Goal: Information Seeking & Learning: Learn about a topic

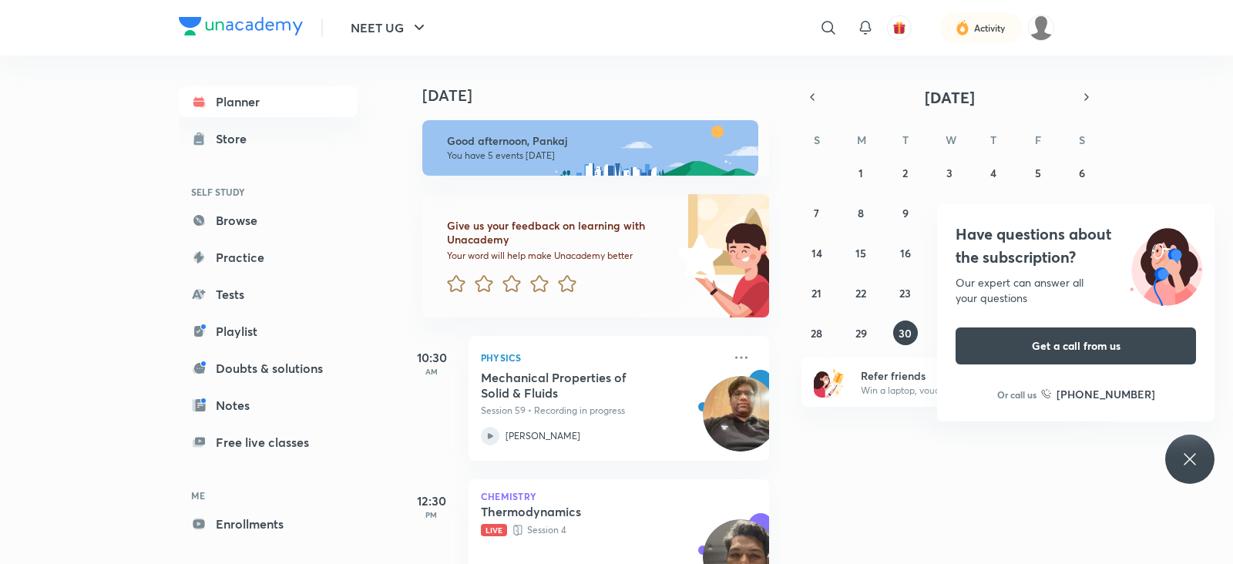
scroll to position [209, 0]
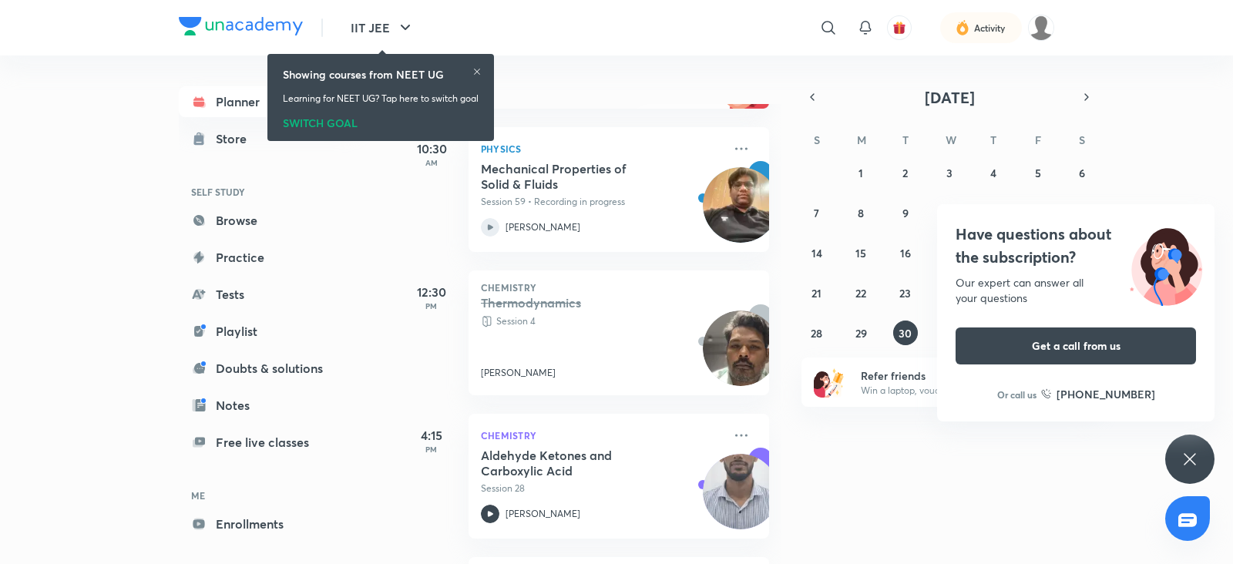
click at [325, 136] on div "Showing courses from NEET UG Learning for NEET UG? Tap here to switch goal SWIT…" at bounding box center [381, 97] width 214 height 81
click at [312, 129] on div "SWITCH GOAL" at bounding box center [381, 120] width 196 height 17
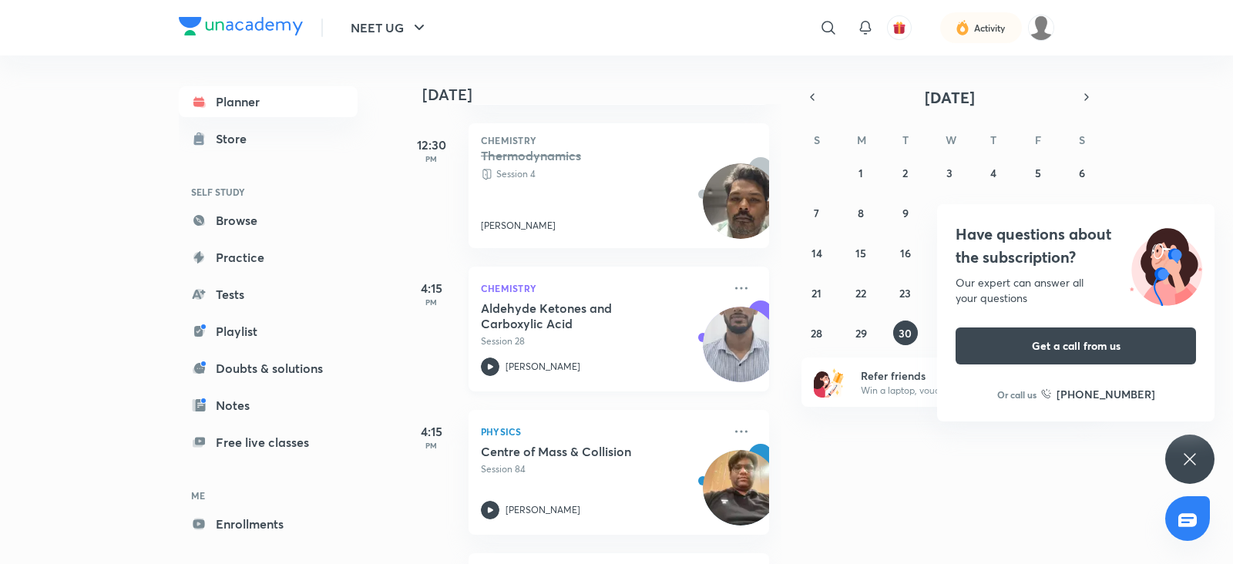
scroll to position [355, 0]
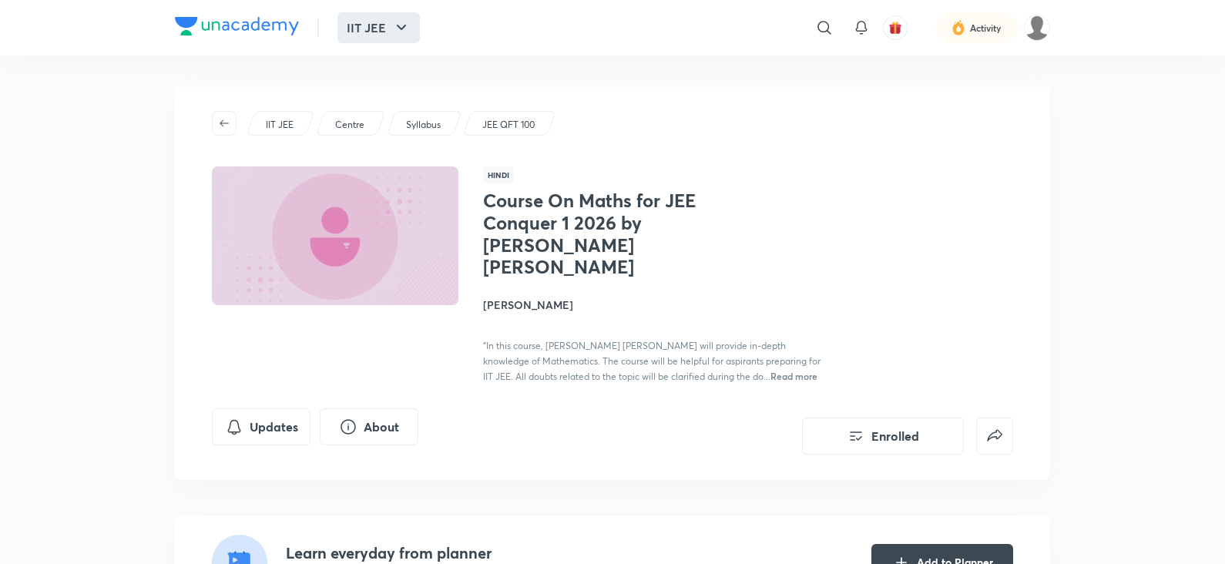
click at [398, 35] on icon "button" at bounding box center [401, 27] width 18 height 18
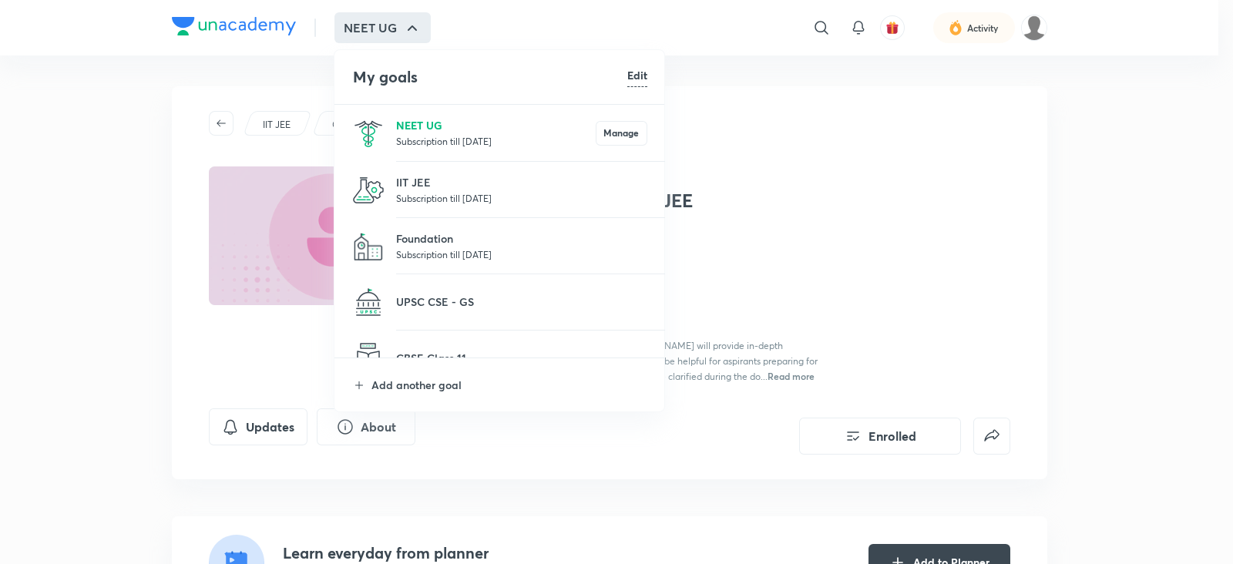
click at [472, 131] on p "NEET UG" at bounding box center [496, 125] width 200 height 16
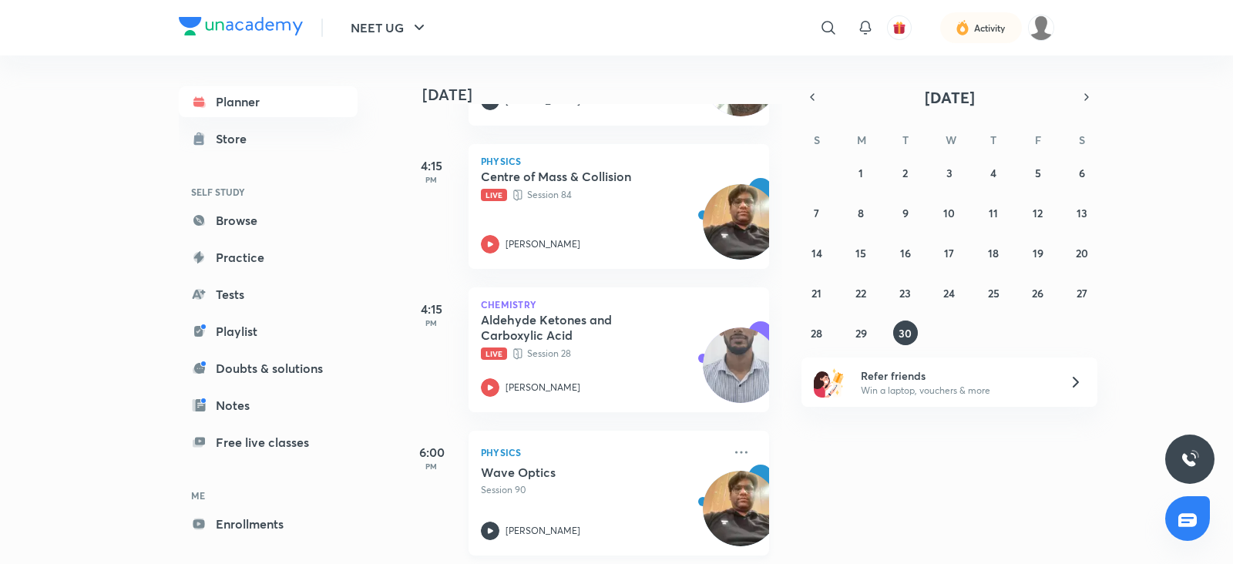
scroll to position [497, 0]
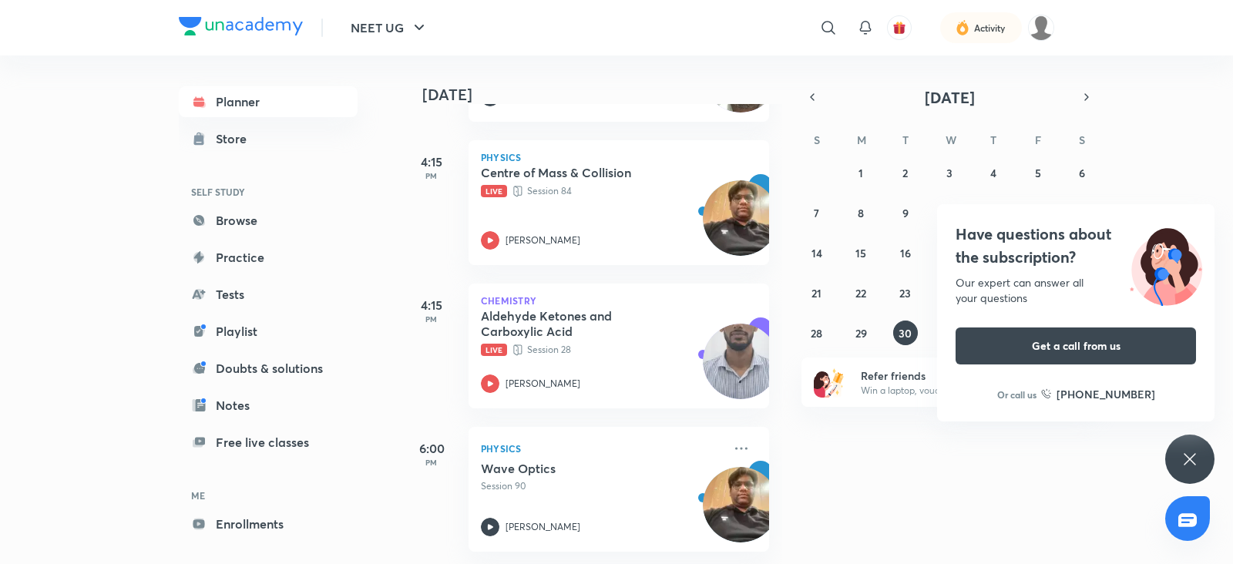
scroll to position [55, 0]
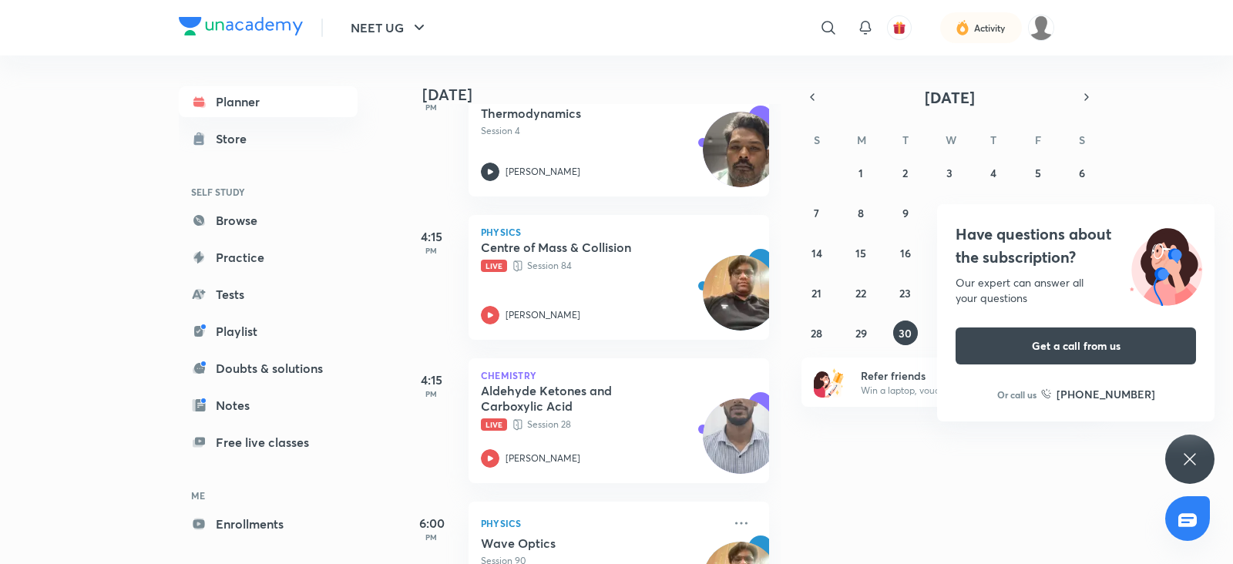
scroll to position [406, 0]
click at [408, 35] on button "NEET UG" at bounding box center [389, 27] width 96 height 31
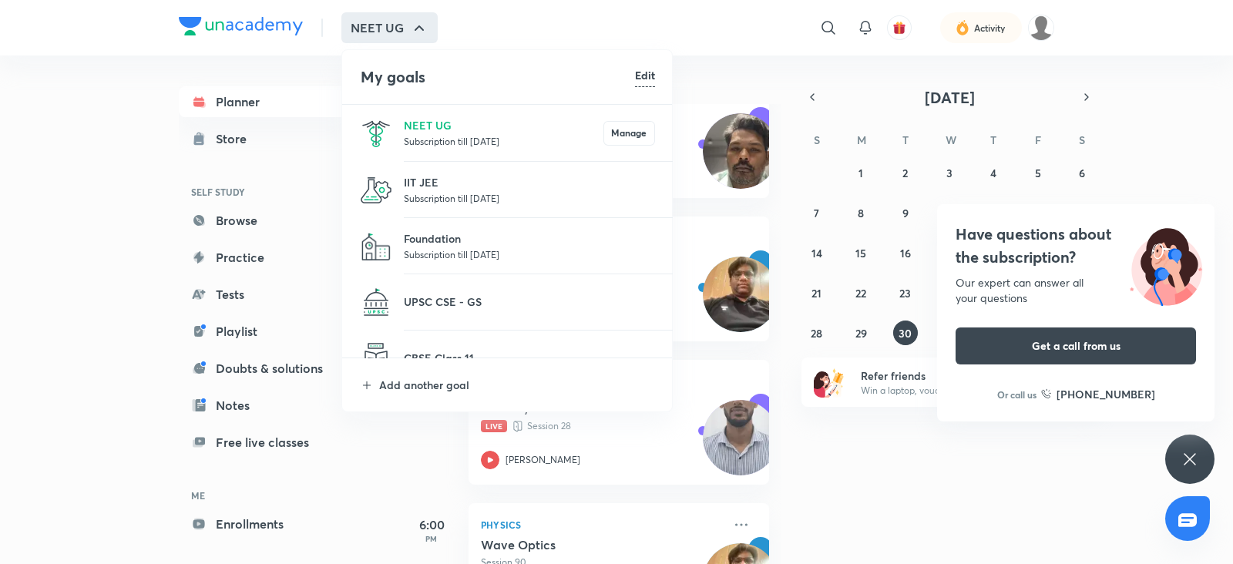
click at [415, 191] on p "Subscription till [DATE]" at bounding box center [529, 197] width 251 height 15
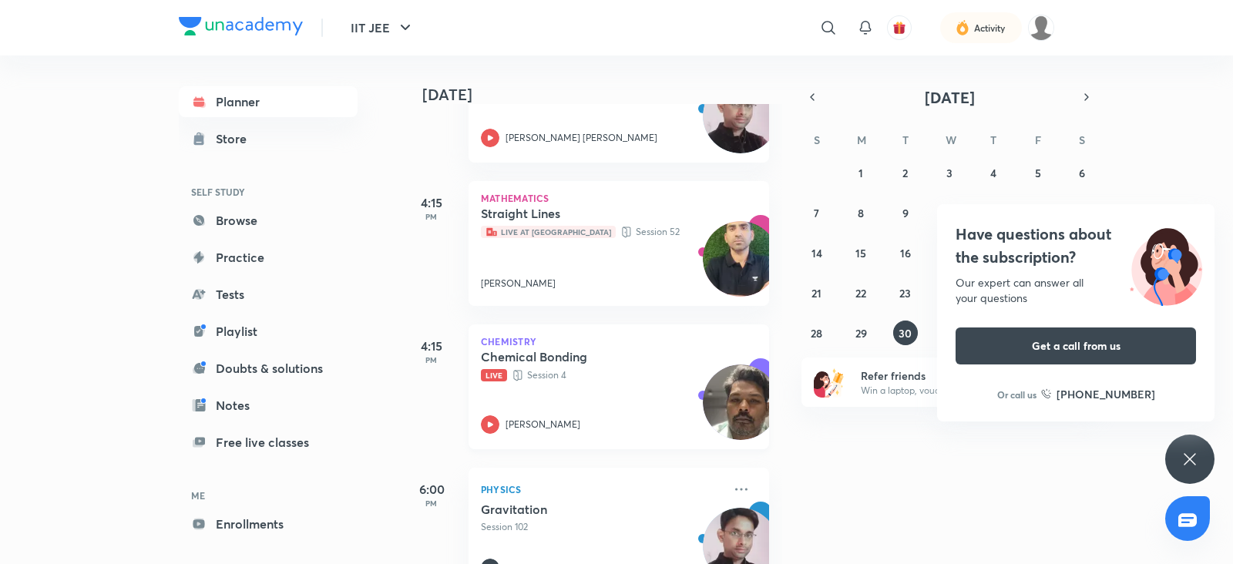
scroll to position [527, 0]
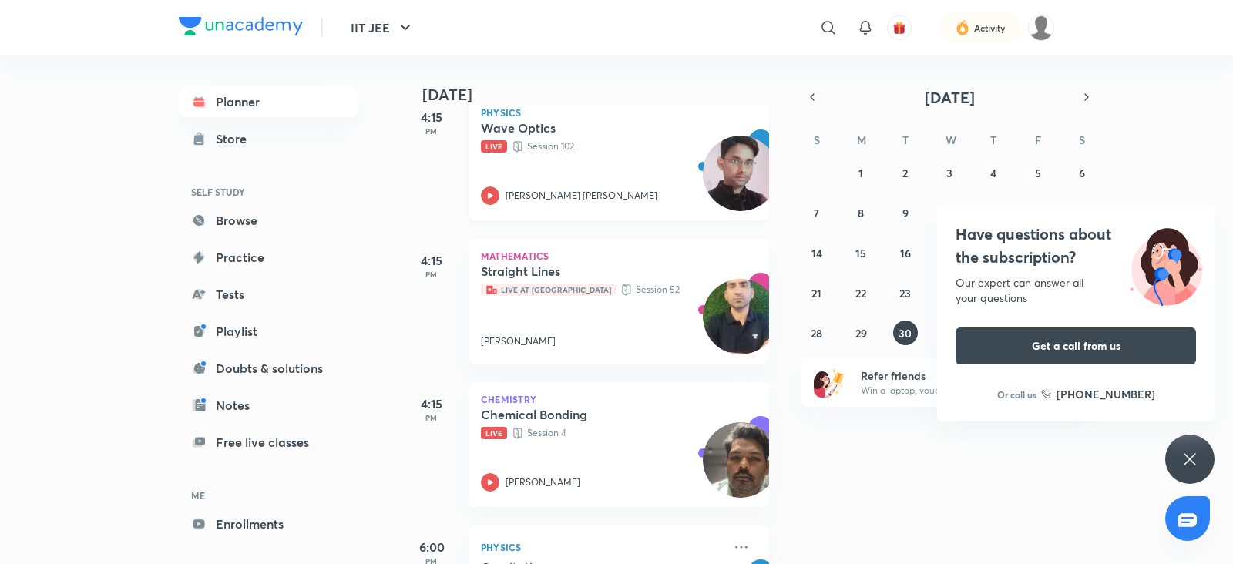
click at [488, 201] on icon at bounding box center [490, 195] width 18 height 18
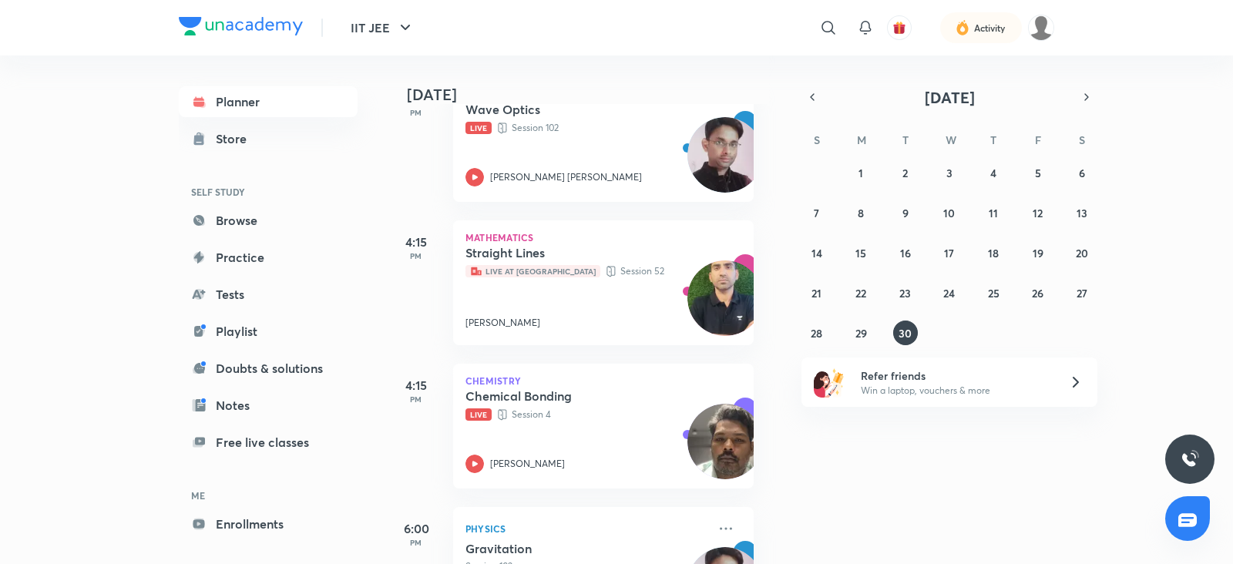
scroll to position [525, 15]
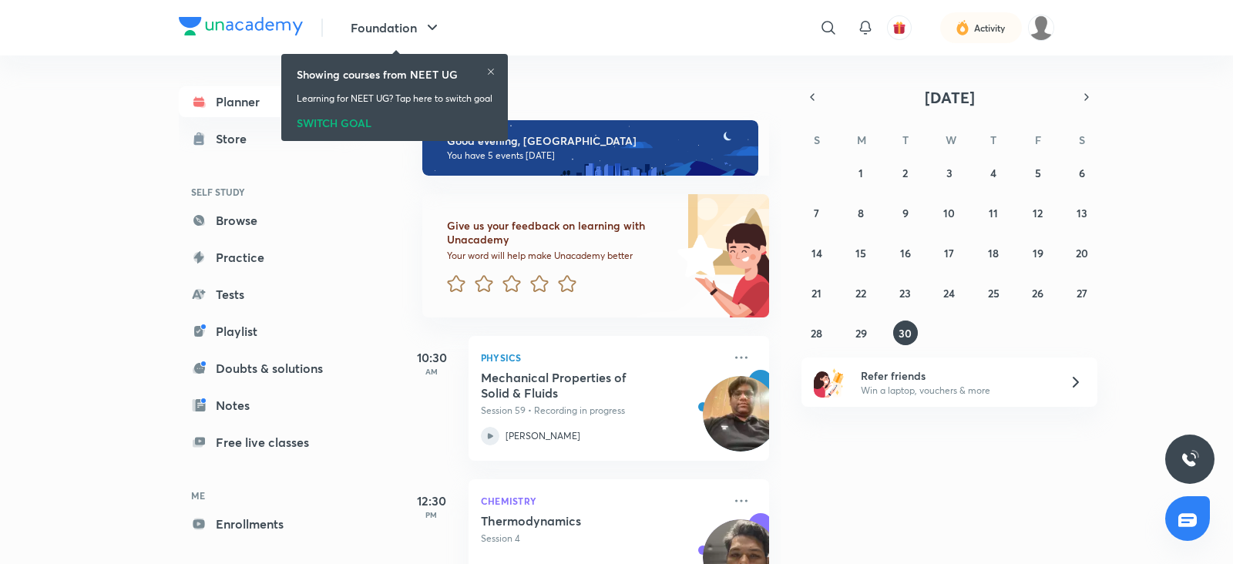
click at [324, 119] on div "SWITCH GOAL" at bounding box center [395, 120] width 196 height 17
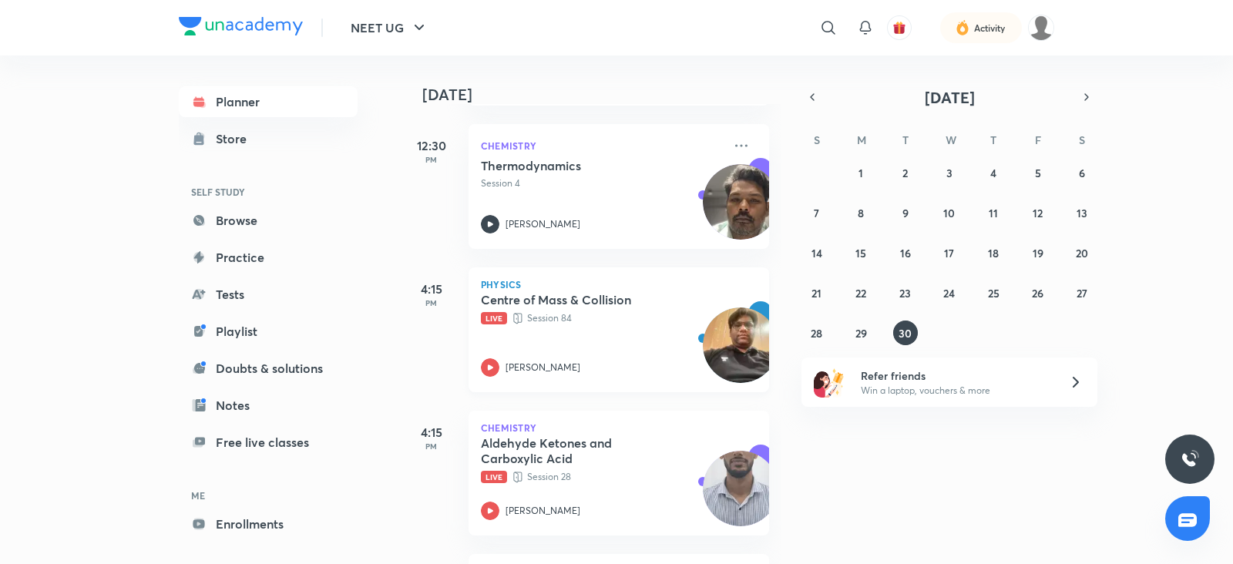
scroll to position [356, 0]
click at [485, 365] on icon at bounding box center [490, 366] width 18 height 18
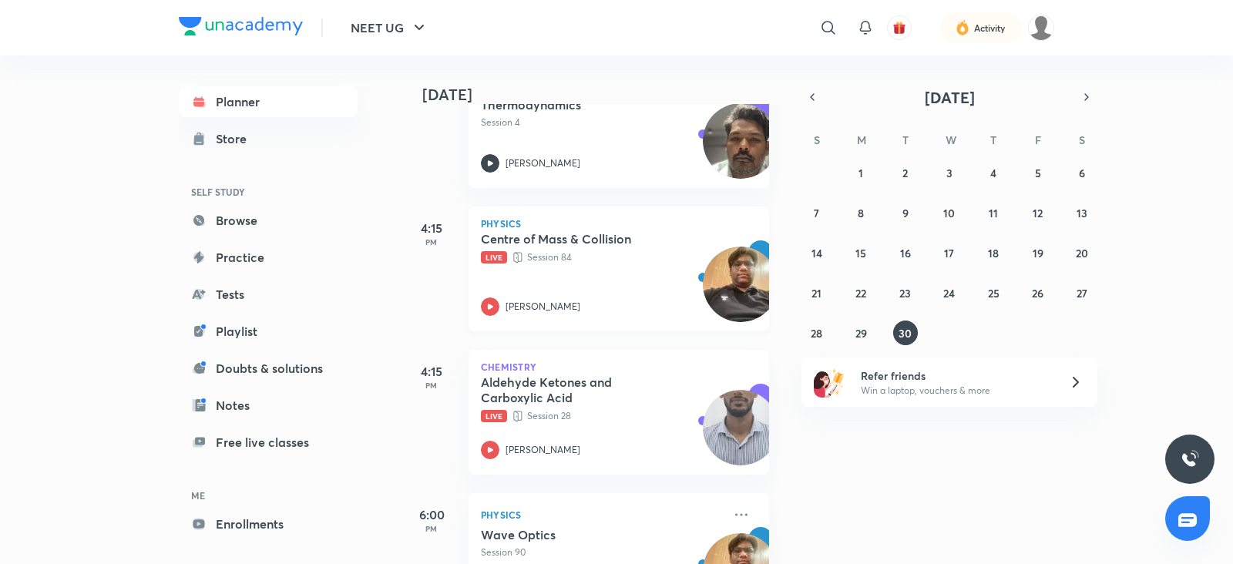
click at [491, 310] on icon at bounding box center [490, 306] width 18 height 18
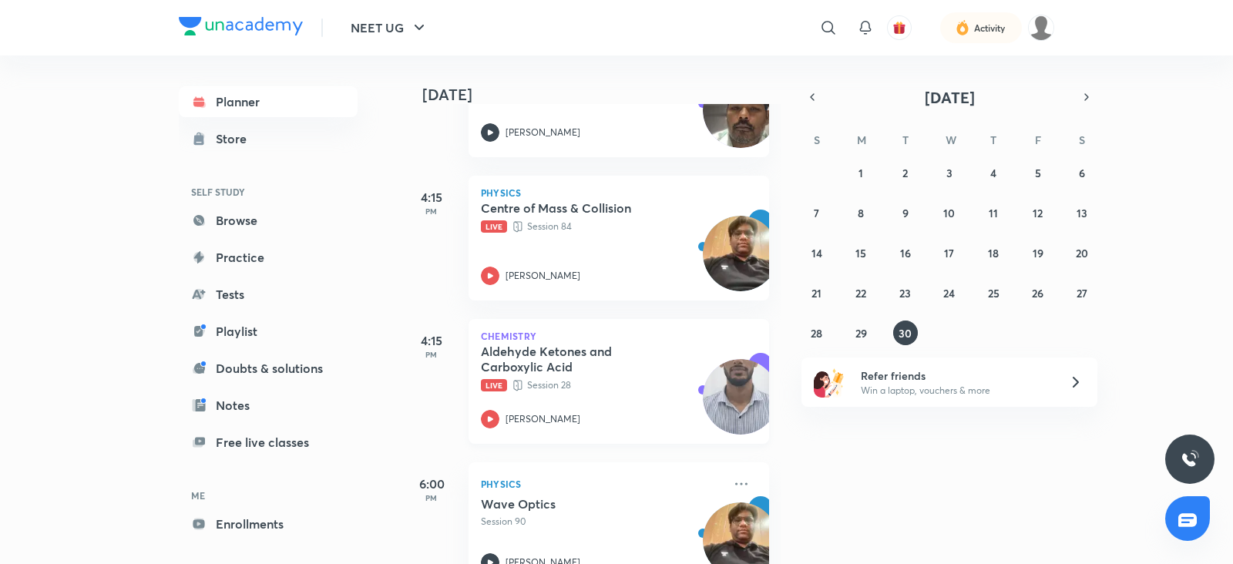
scroll to position [423, 0]
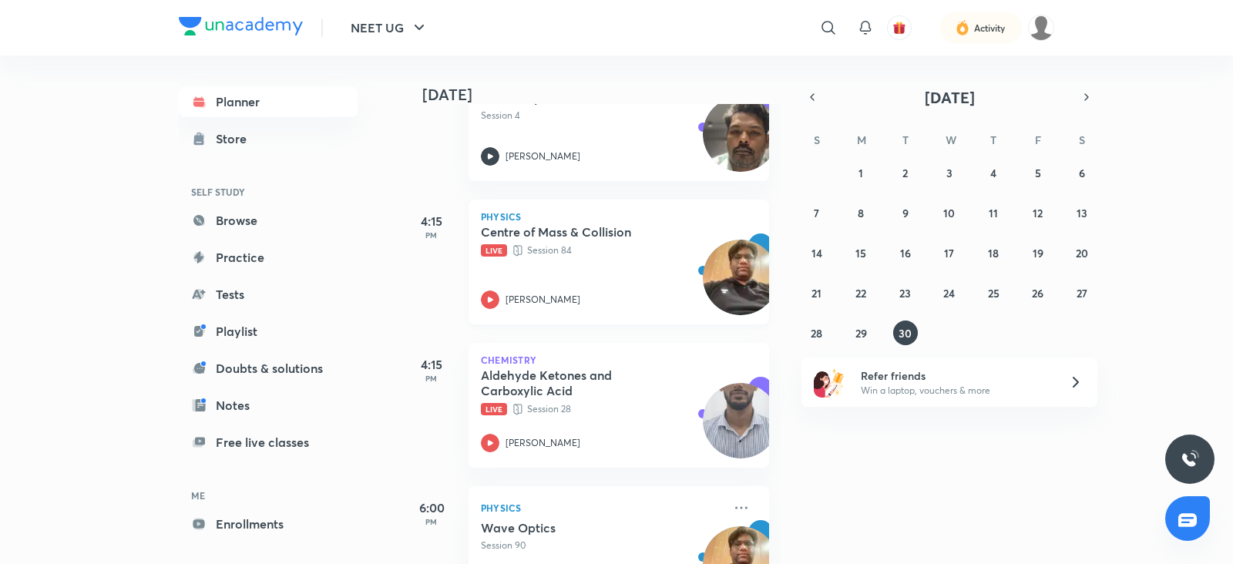
click at [483, 298] on icon at bounding box center [490, 299] width 18 height 18
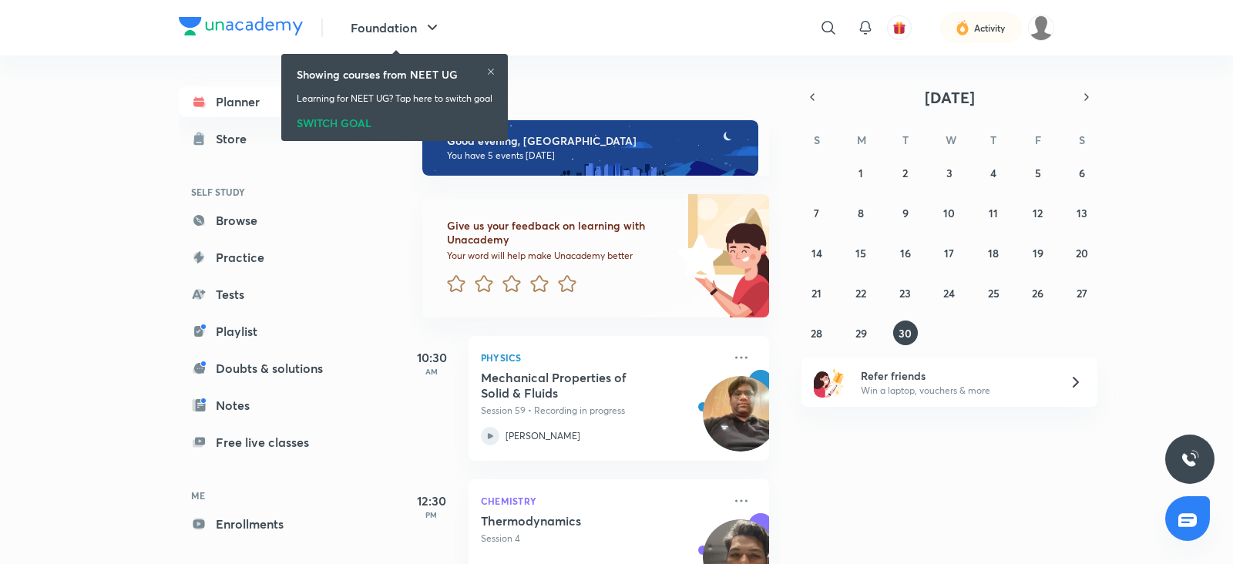
click at [334, 116] on div "SWITCH GOAL" at bounding box center [395, 120] width 196 height 17
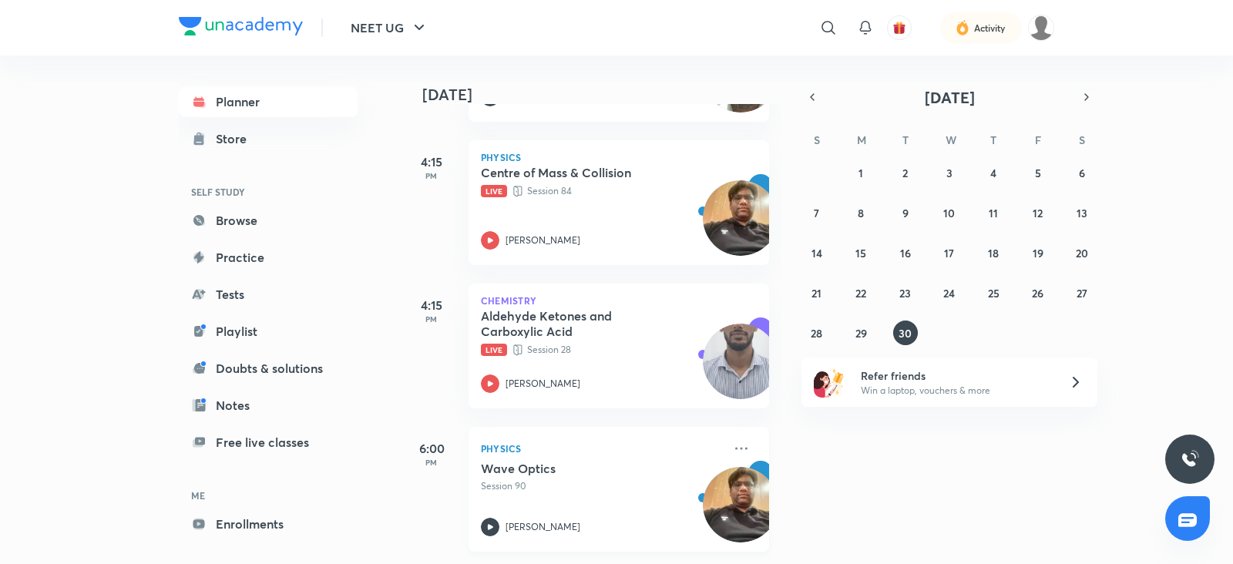
scroll to position [468, 0]
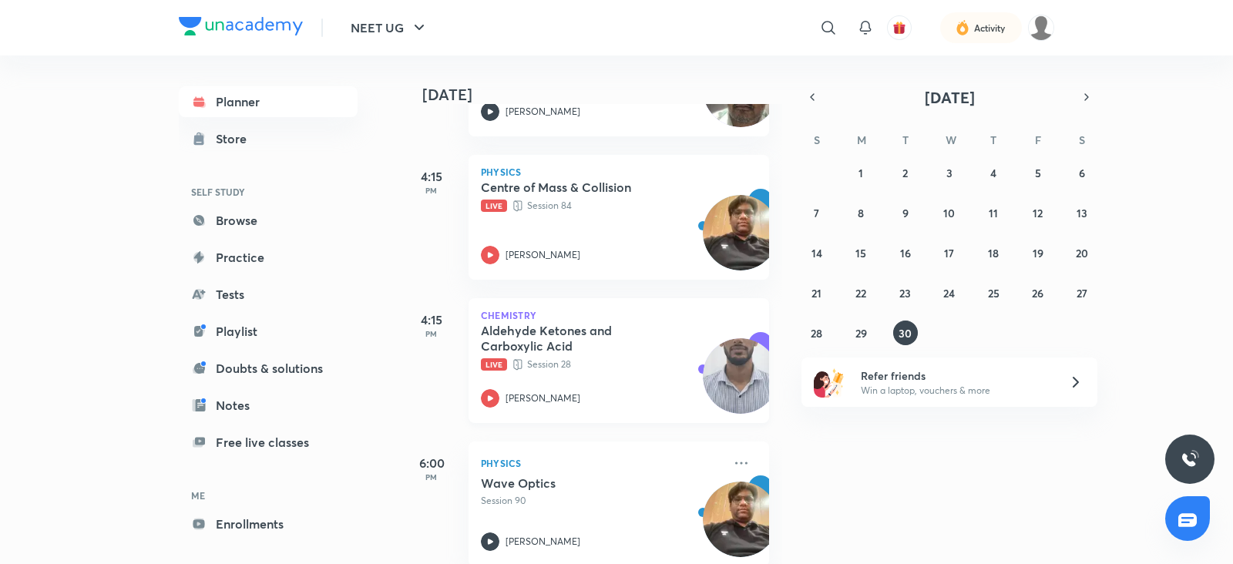
click at [485, 395] on icon at bounding box center [490, 398] width 18 height 18
click at [490, 403] on icon at bounding box center [490, 398] width 18 height 18
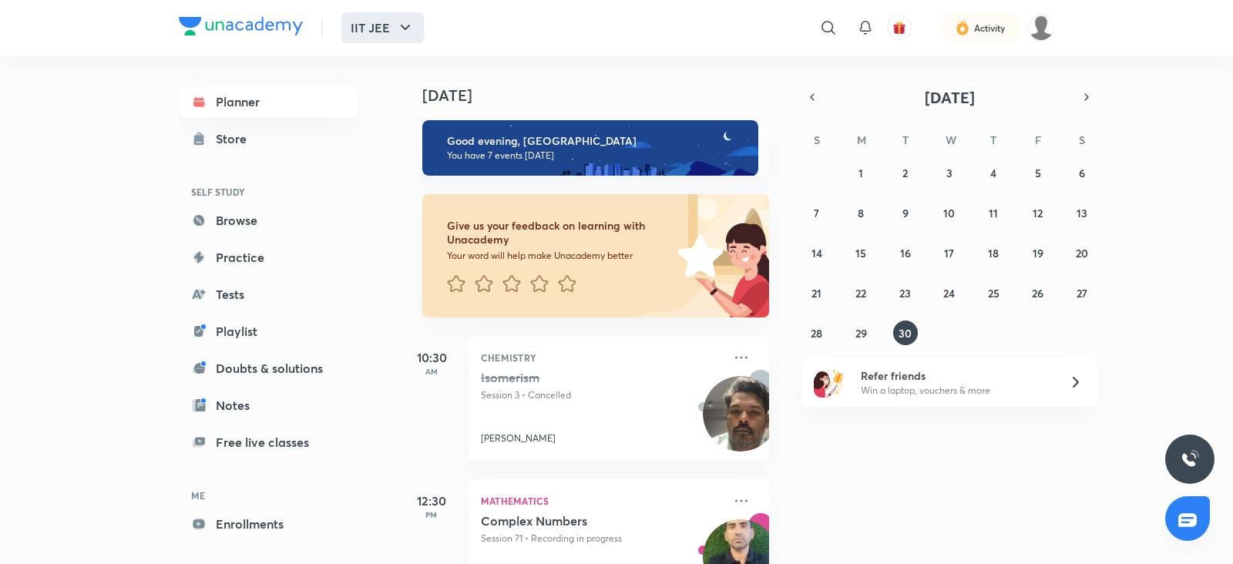
click at [394, 28] on button "IIT JEE" at bounding box center [382, 27] width 82 height 31
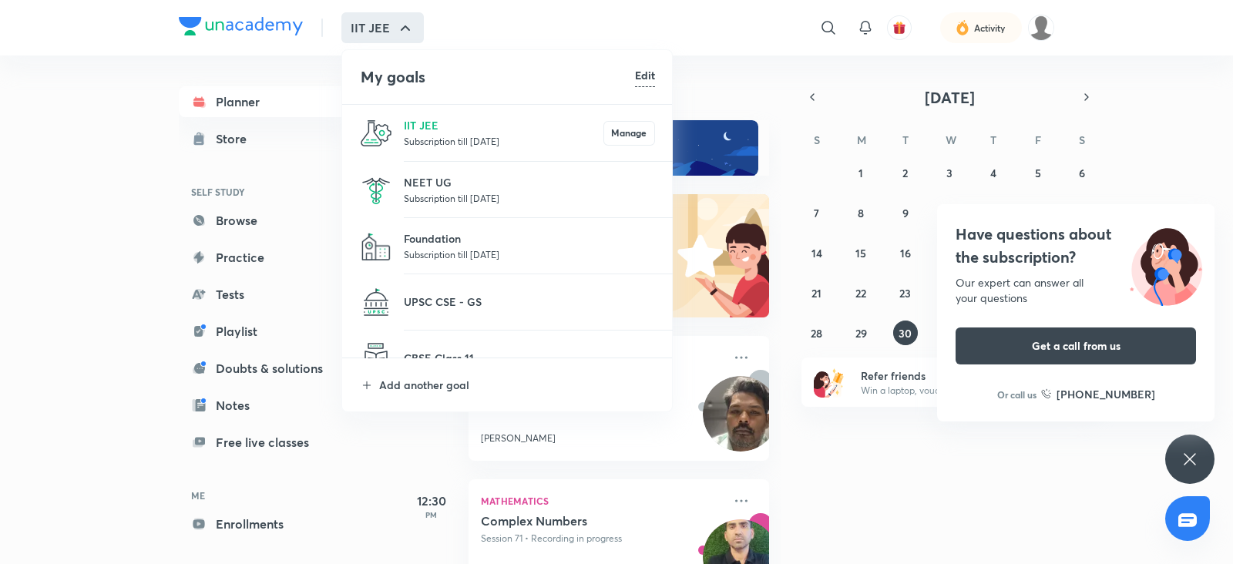
click at [430, 229] on li "Foundation Subscription till [DATE]" at bounding box center [507, 246] width 331 height 56
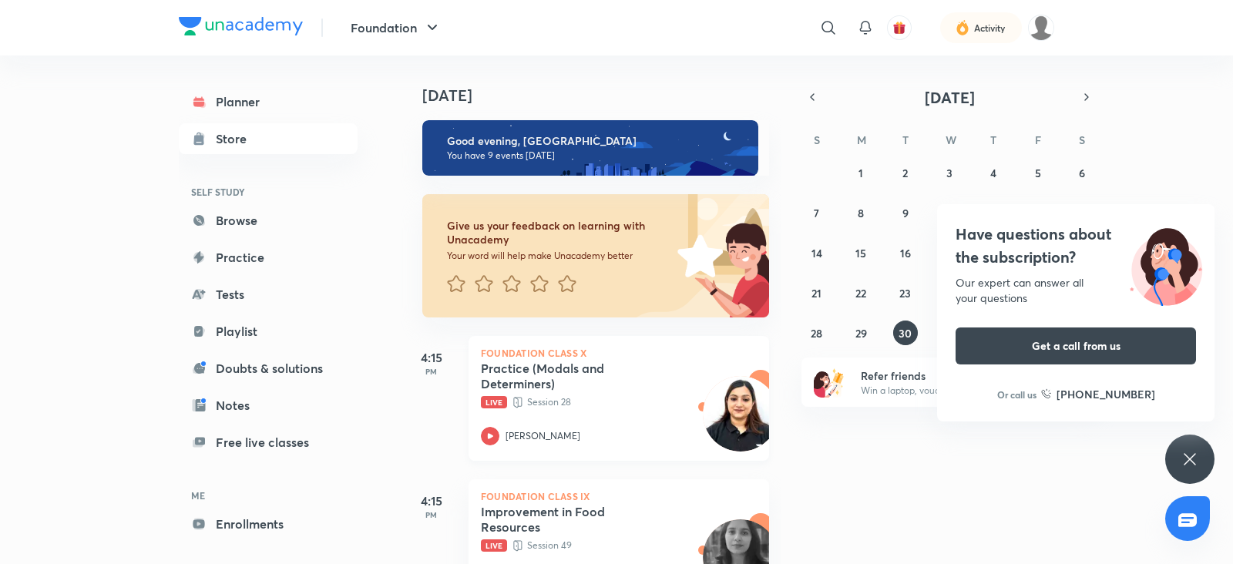
click at [495, 434] on icon at bounding box center [490, 436] width 18 height 18
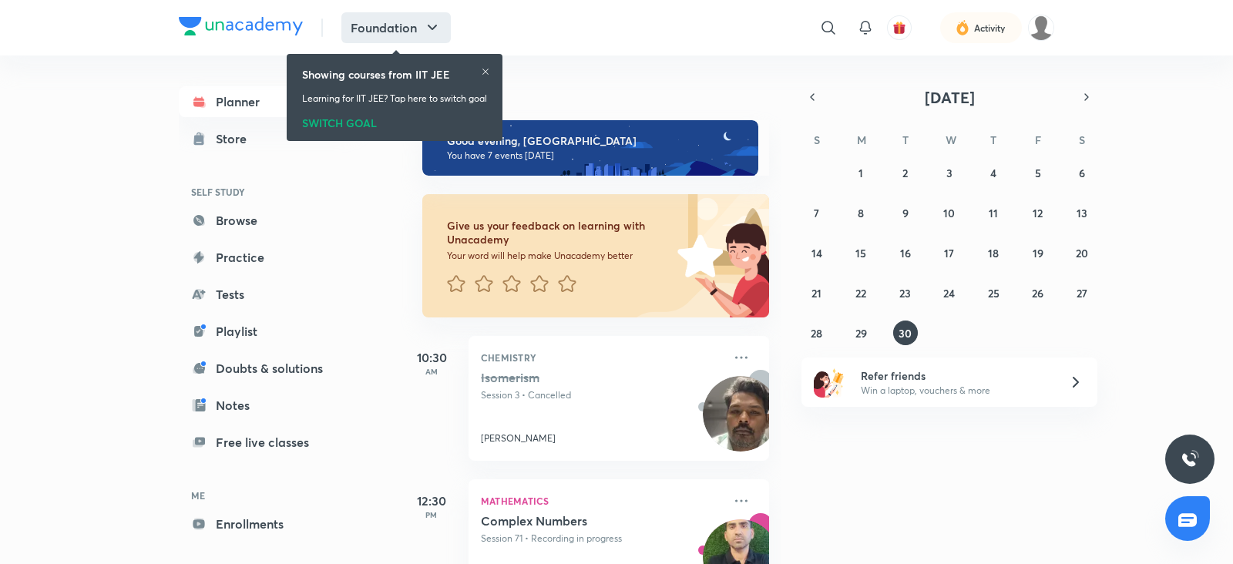
click at [419, 25] on button "Foundation" at bounding box center [395, 27] width 109 height 31
click at [351, 122] on div "SWITCH GOAL" at bounding box center [394, 120] width 185 height 17
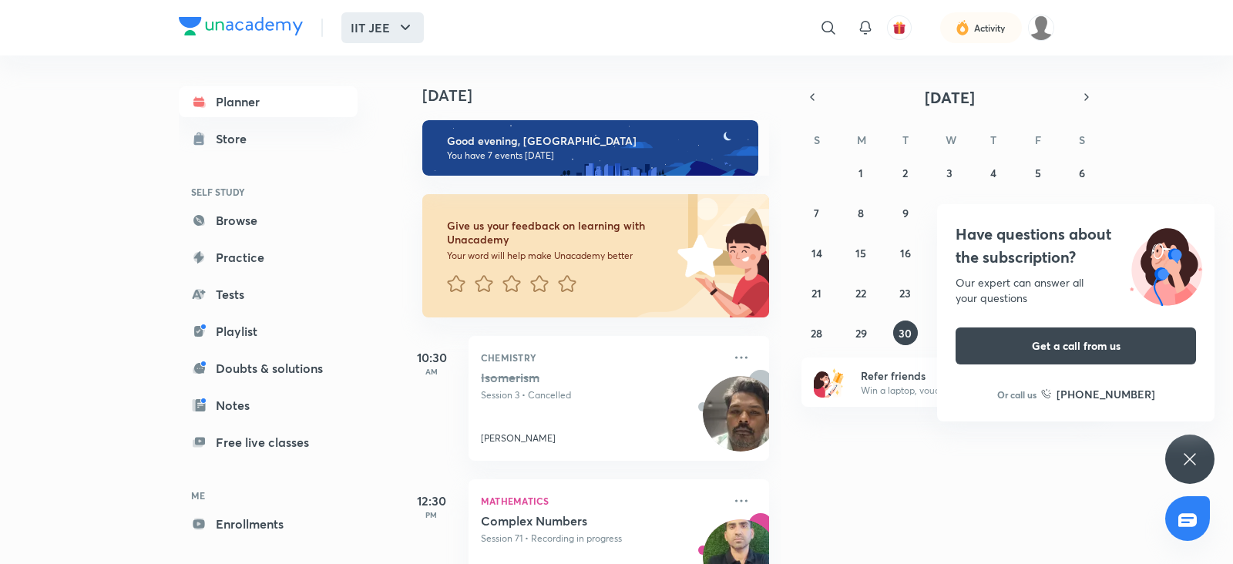
click at [411, 35] on icon "button" at bounding box center [405, 27] width 18 height 18
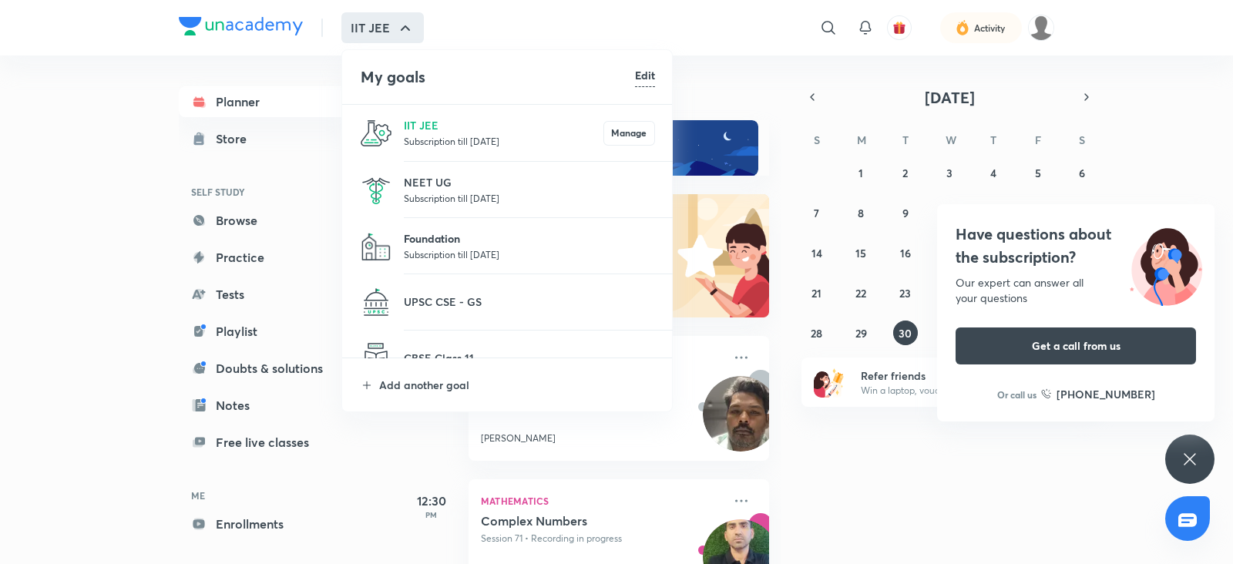
click at [421, 244] on p "Foundation" at bounding box center [529, 238] width 251 height 16
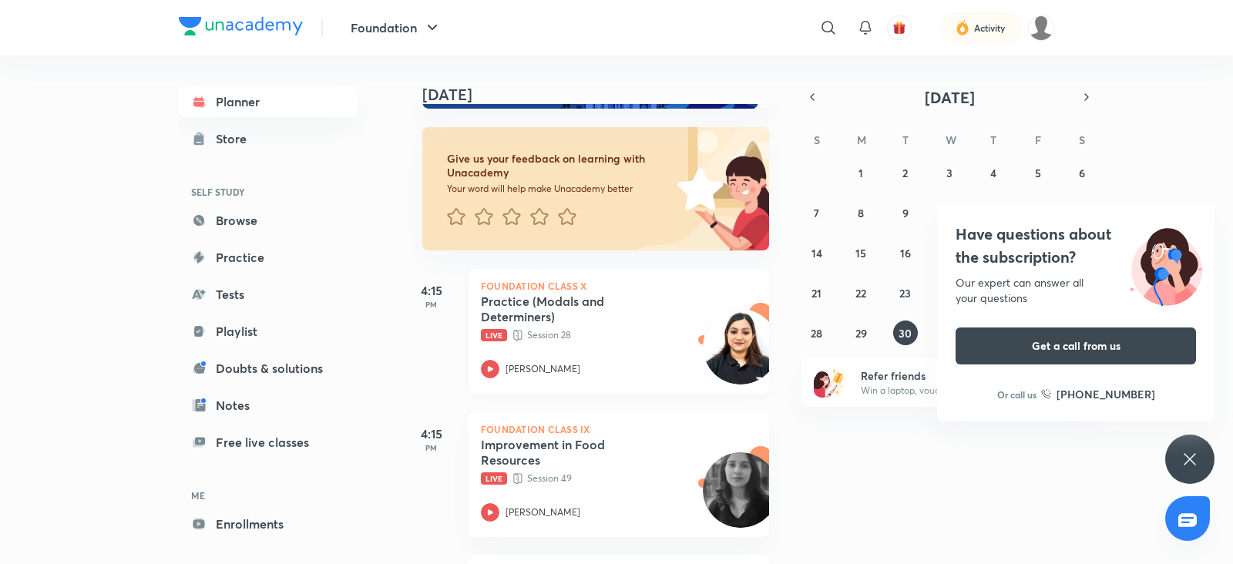
scroll to position [70, 0]
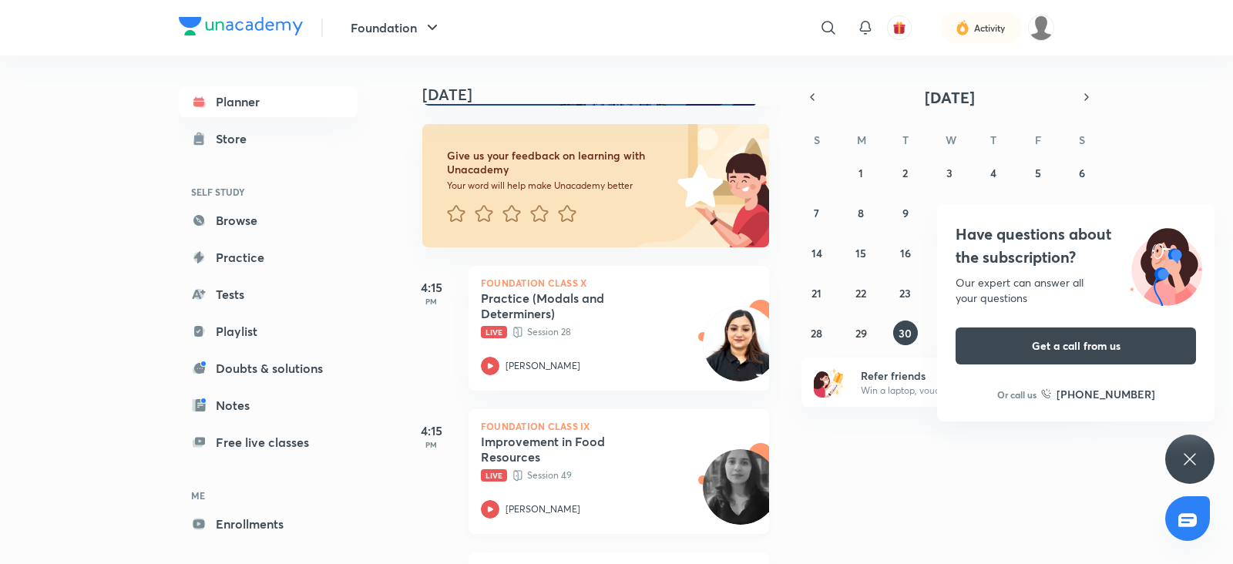
click at [486, 500] on icon at bounding box center [490, 509] width 18 height 18
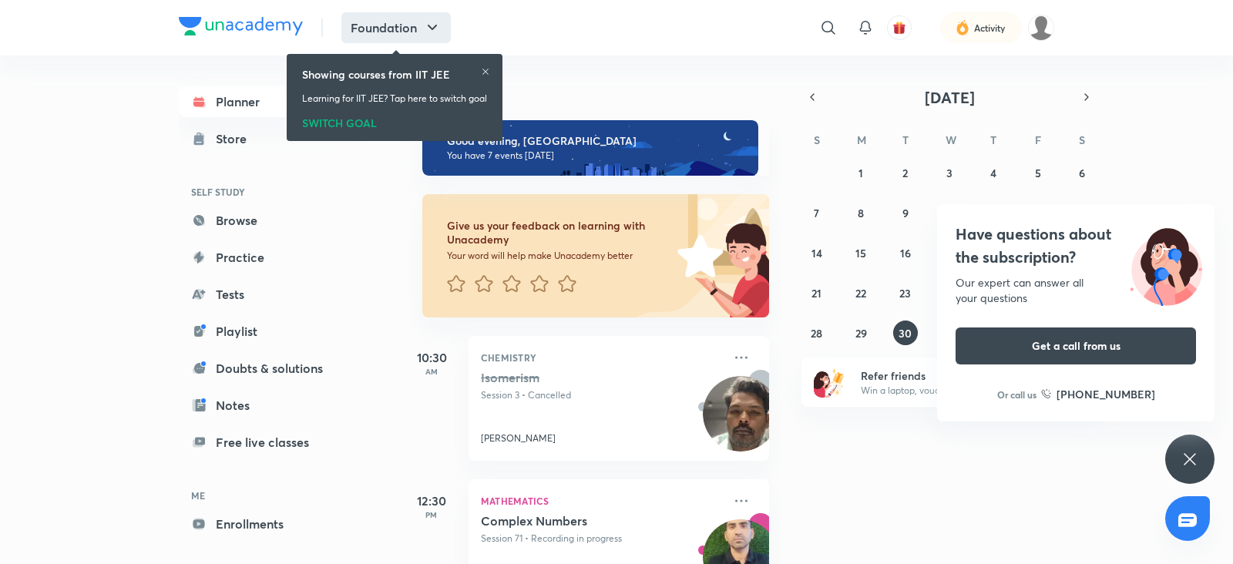
click at [426, 32] on icon "button" at bounding box center [432, 27] width 18 height 18
click at [354, 119] on div "SWITCH GOAL" at bounding box center [394, 120] width 185 height 17
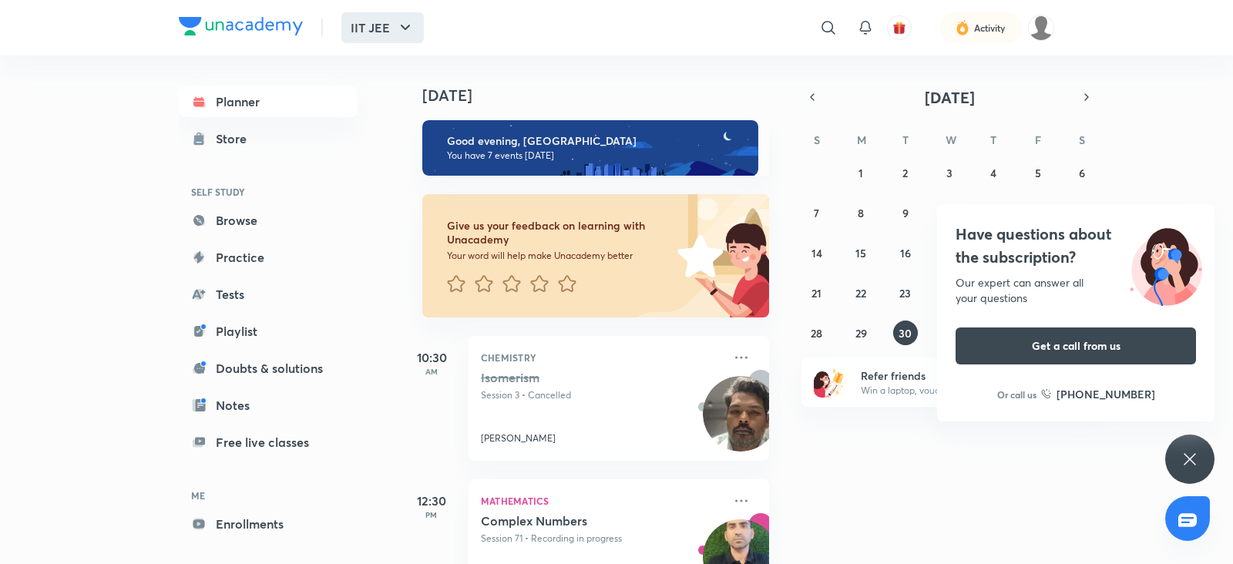
click at [403, 39] on button "IIT JEE" at bounding box center [382, 27] width 82 height 31
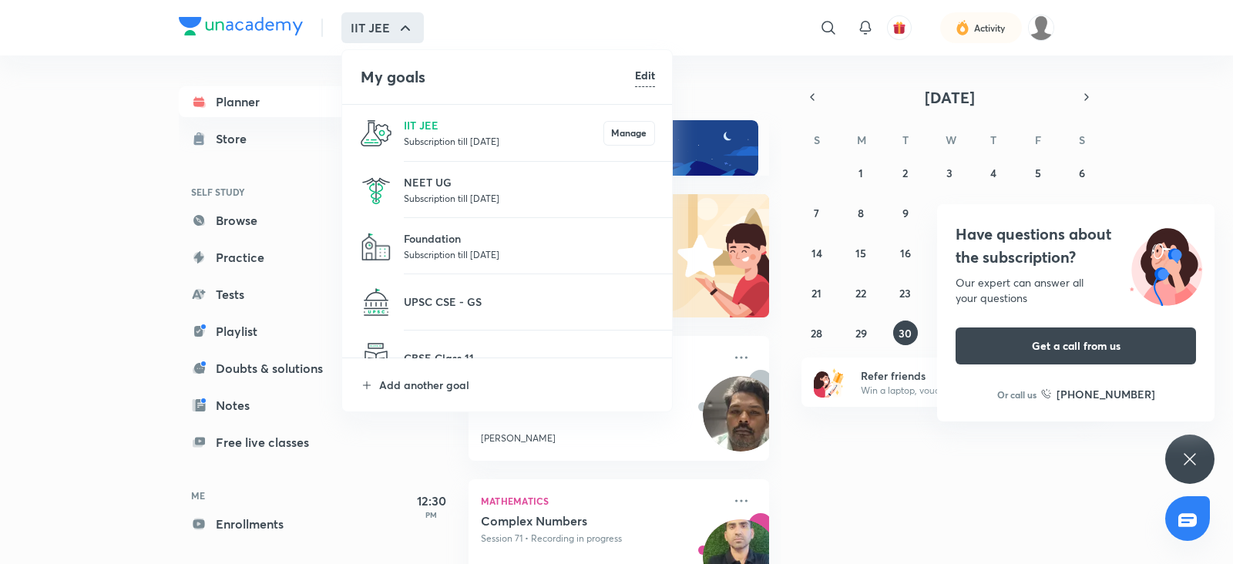
click at [425, 227] on li "Foundation Subscription till 6 Feb 2026" at bounding box center [507, 246] width 331 height 56
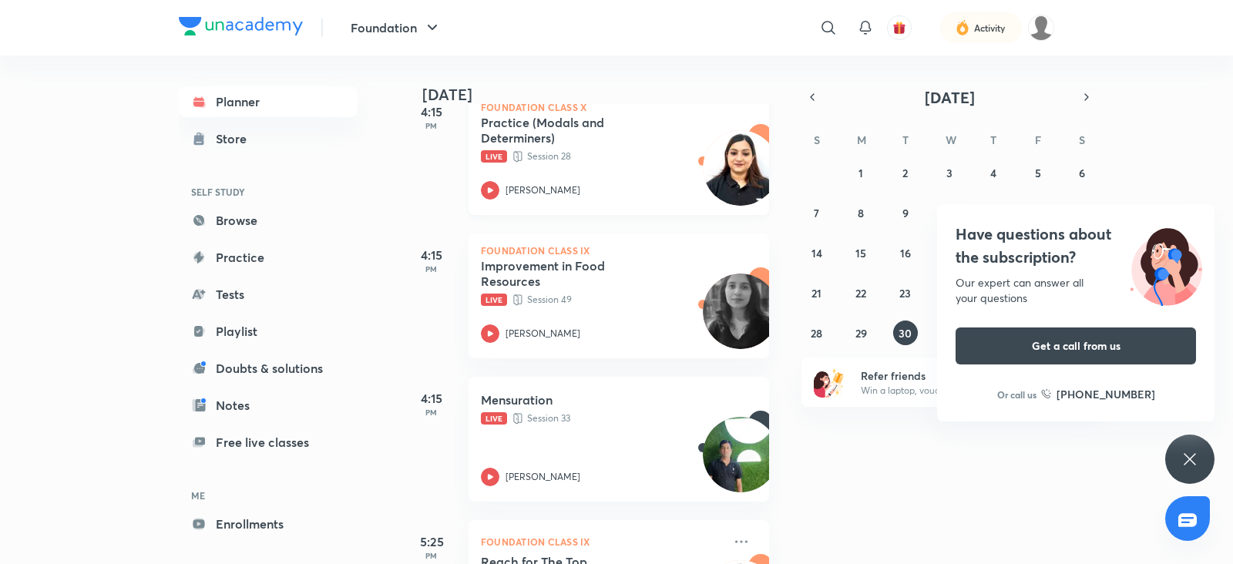
scroll to position [248, 0]
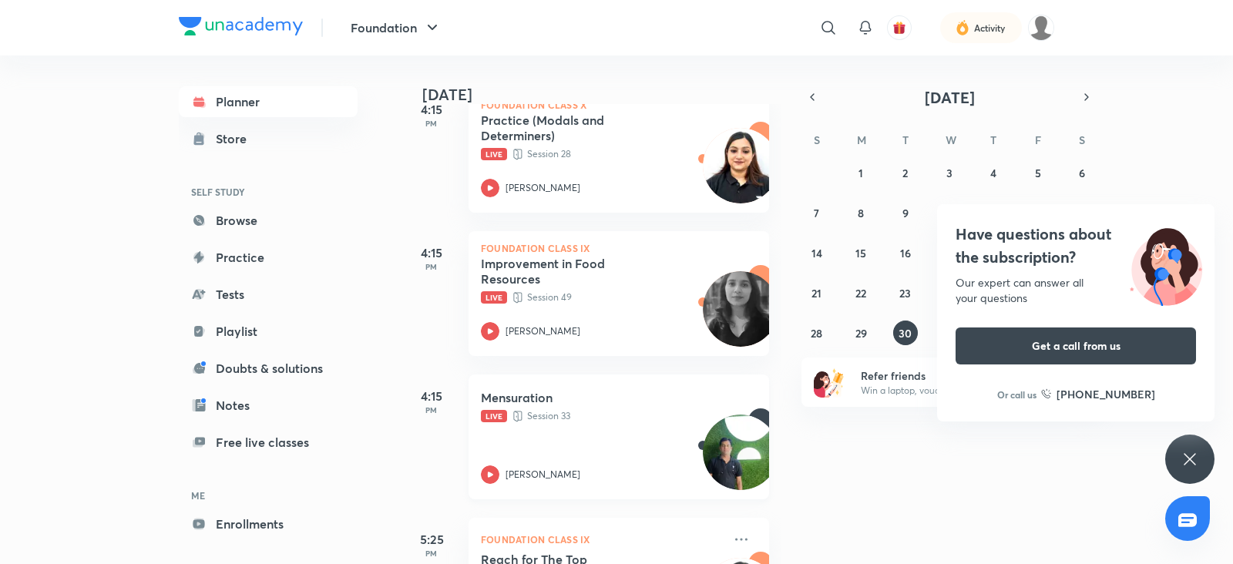
click at [491, 476] on icon at bounding box center [490, 474] width 18 height 18
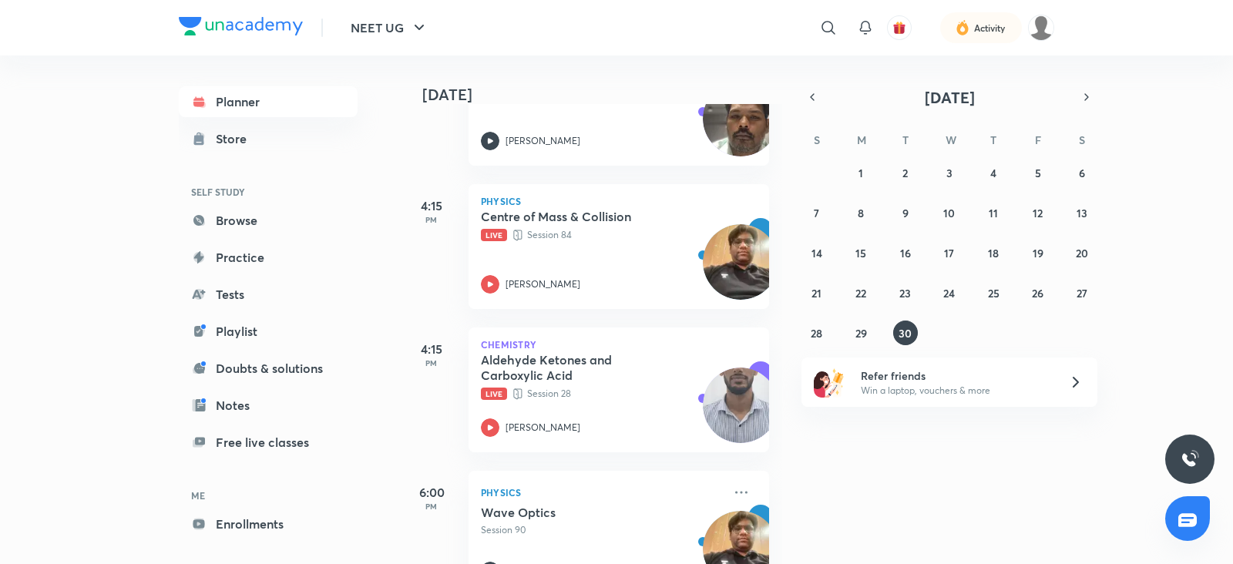
scroll to position [439, 0]
click at [504, 412] on div "Aldehyde Ketones and Carboxylic Acid Live Session 28 Anket Surmal" at bounding box center [602, 393] width 242 height 85
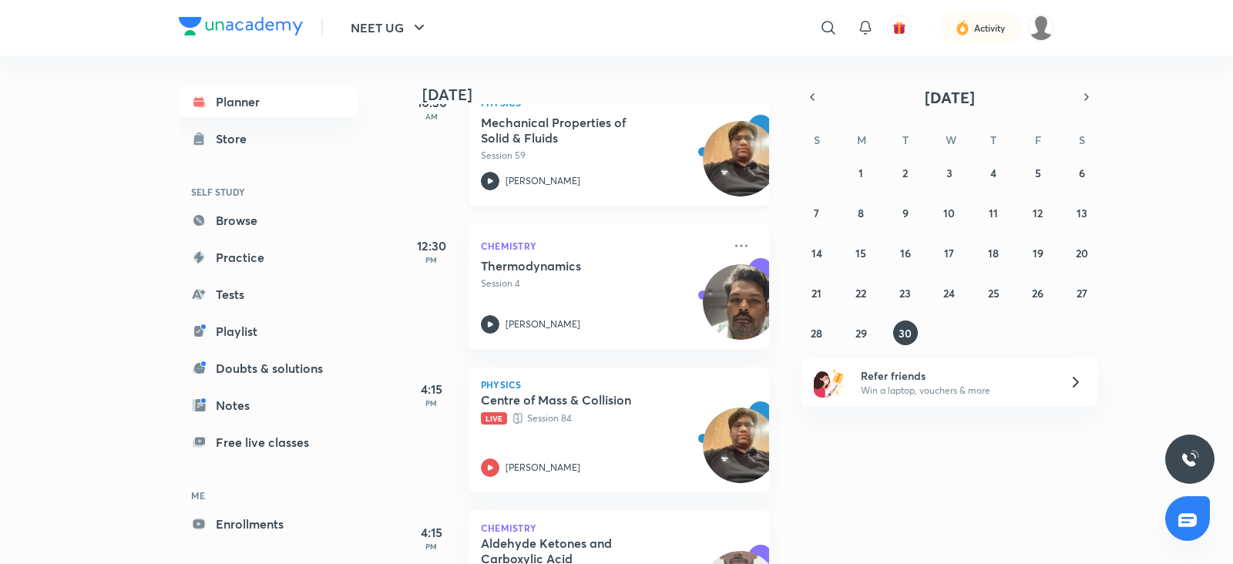
scroll to position [258, 0]
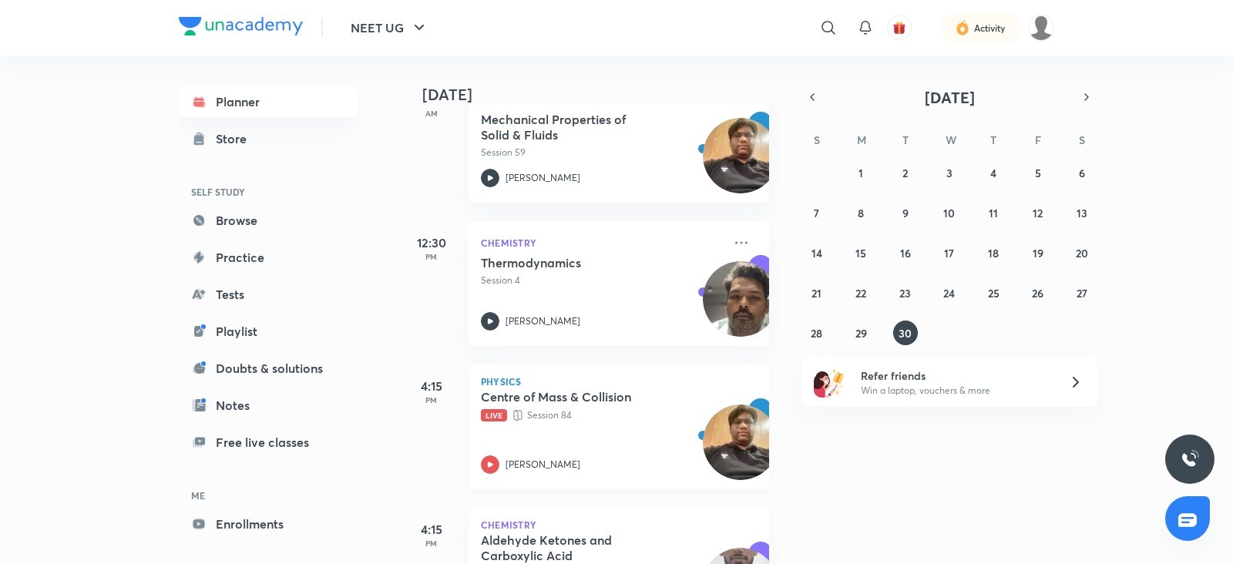
click at [492, 465] on icon at bounding box center [490, 464] width 5 height 5
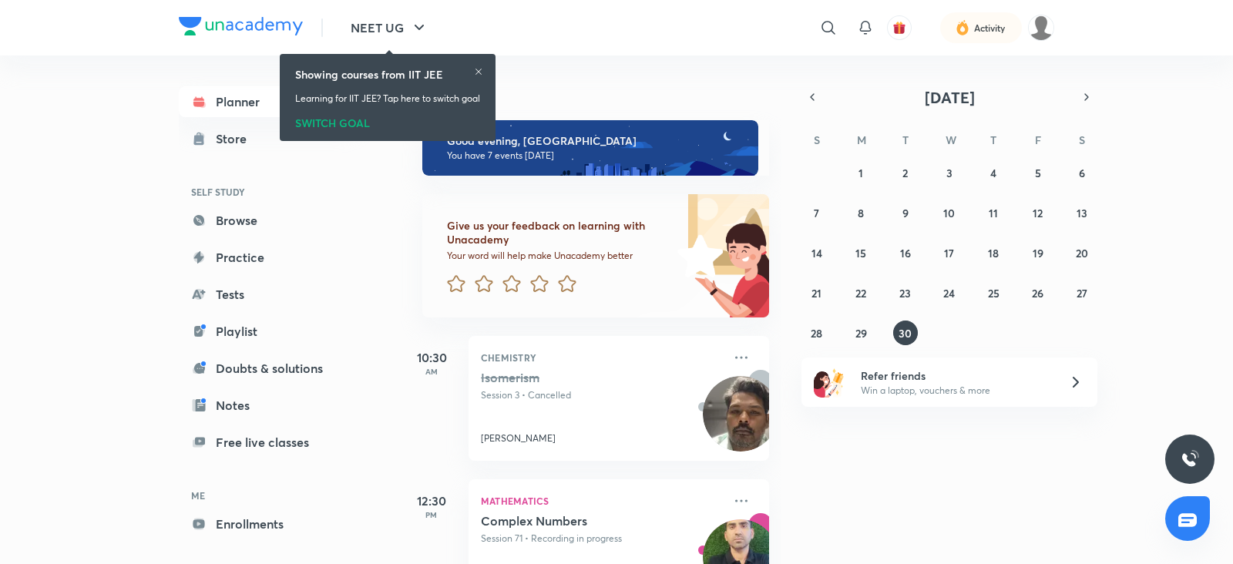
scroll to position [62, 0]
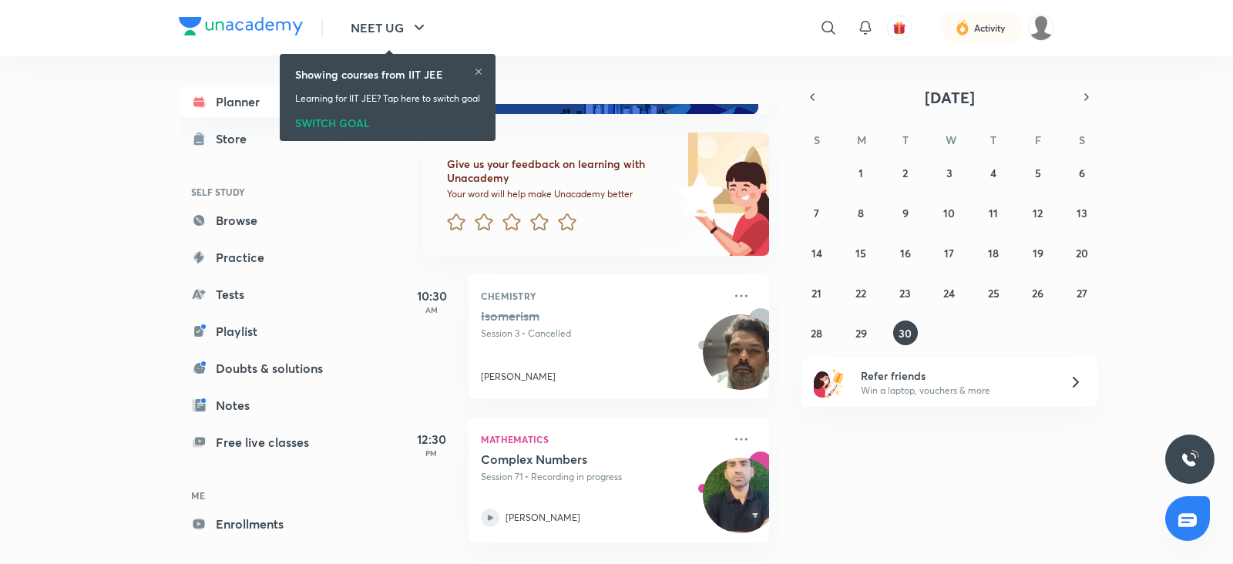
click at [324, 116] on div "SWITCH GOAL" at bounding box center [387, 120] width 185 height 17
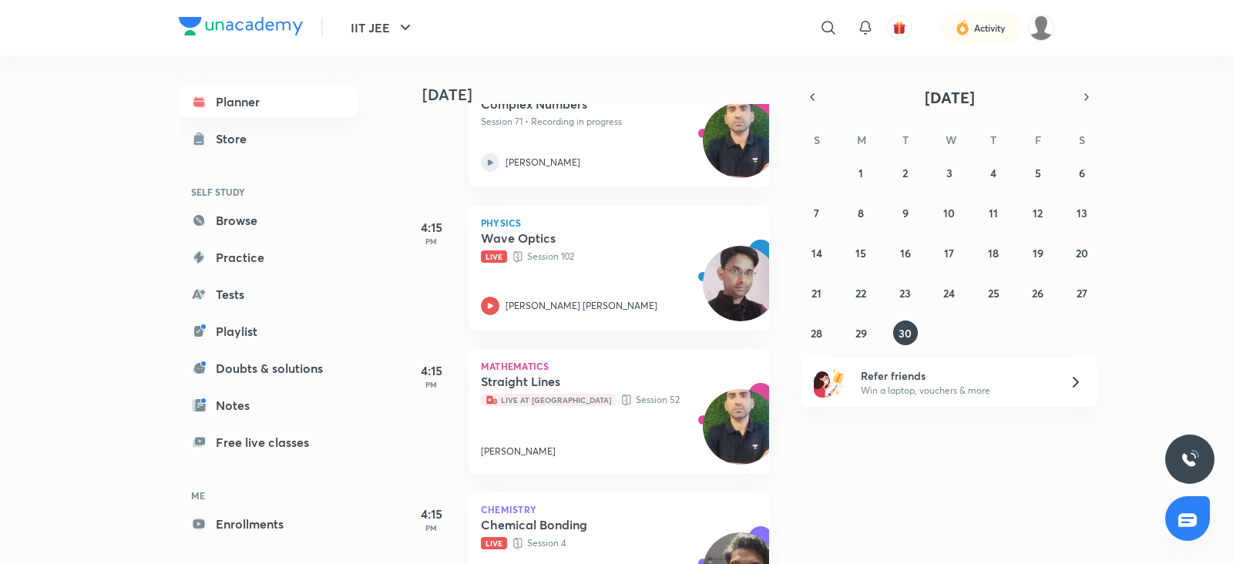
scroll to position [418, 0]
click at [492, 314] on icon at bounding box center [490, 305] width 18 height 18
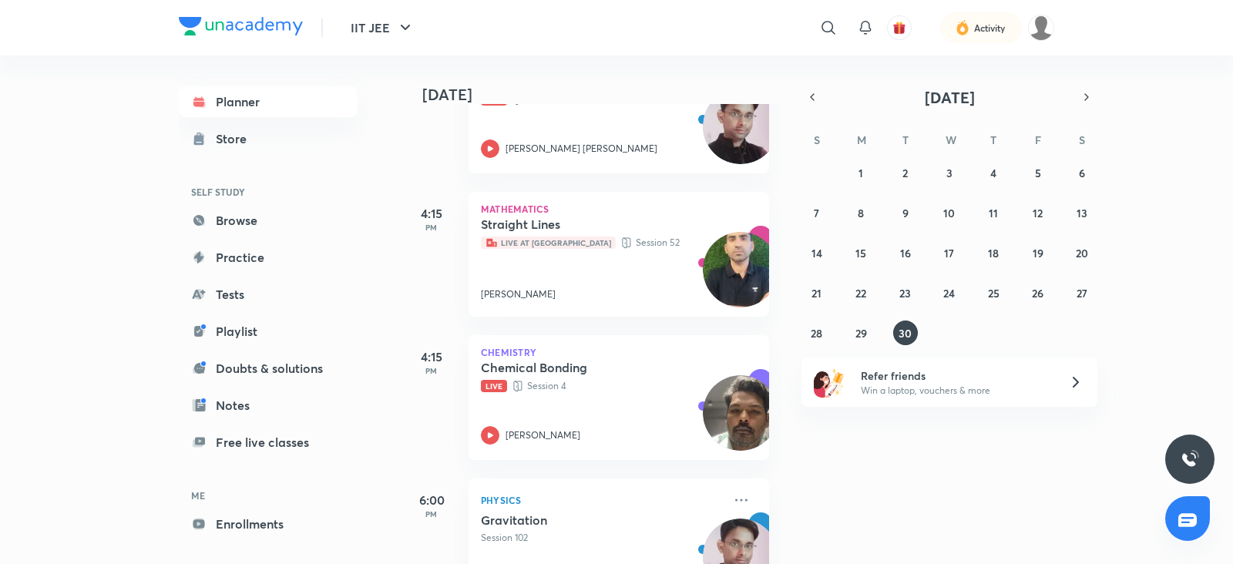
scroll to position [577, 0]
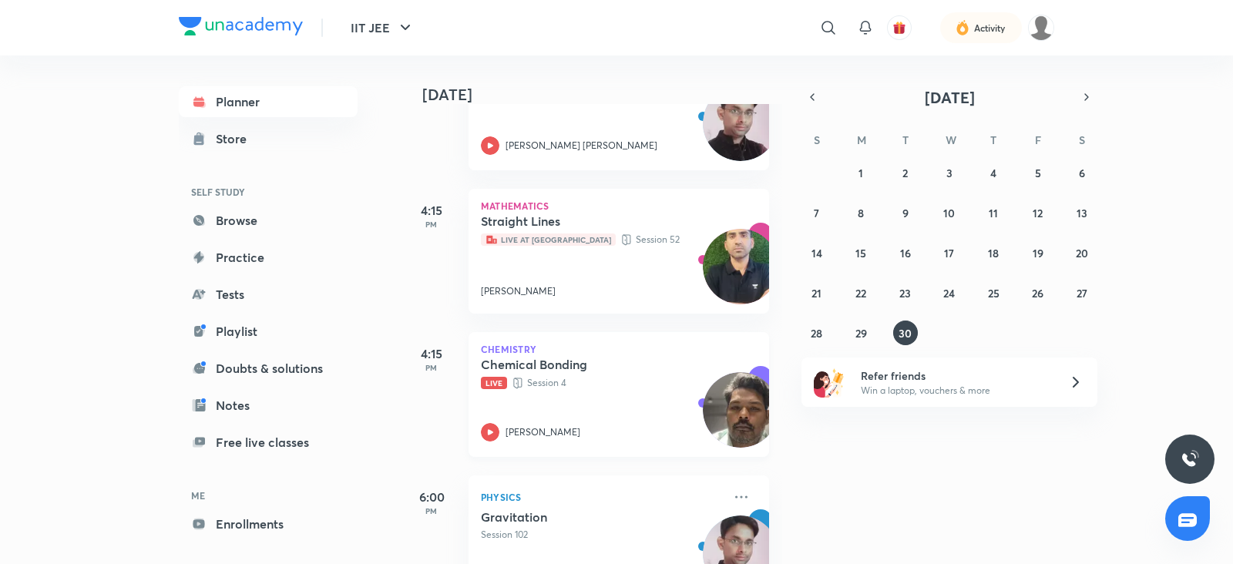
click at [488, 441] on div "Chemistry Chemical Bonding Live Session 4 Dev Dass" at bounding box center [618, 394] width 300 height 125
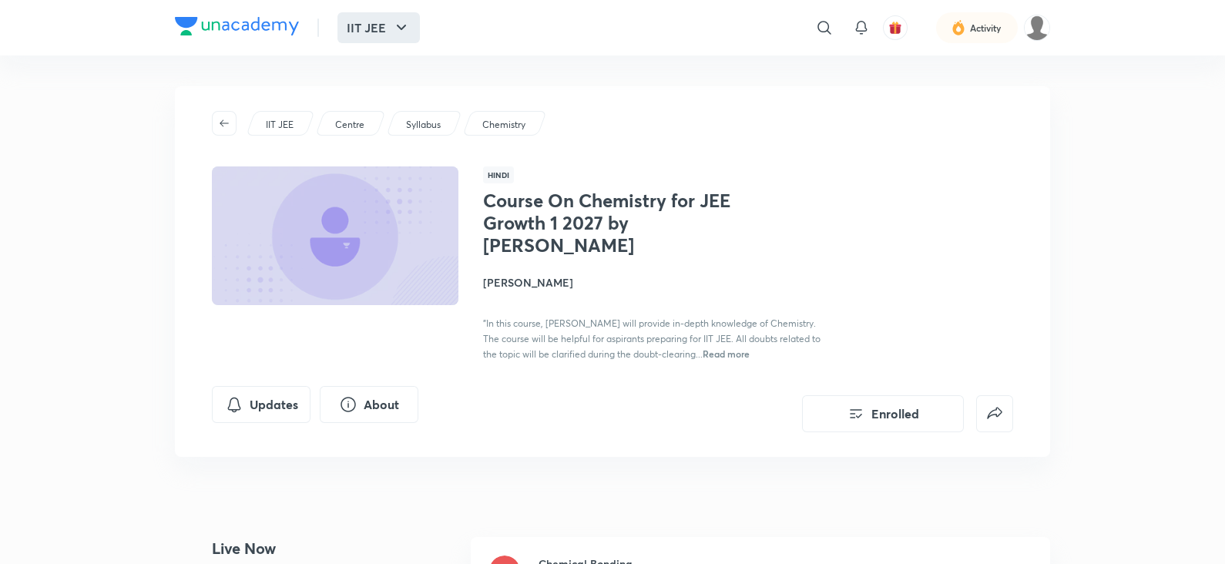
click at [392, 18] on icon "button" at bounding box center [401, 27] width 18 height 18
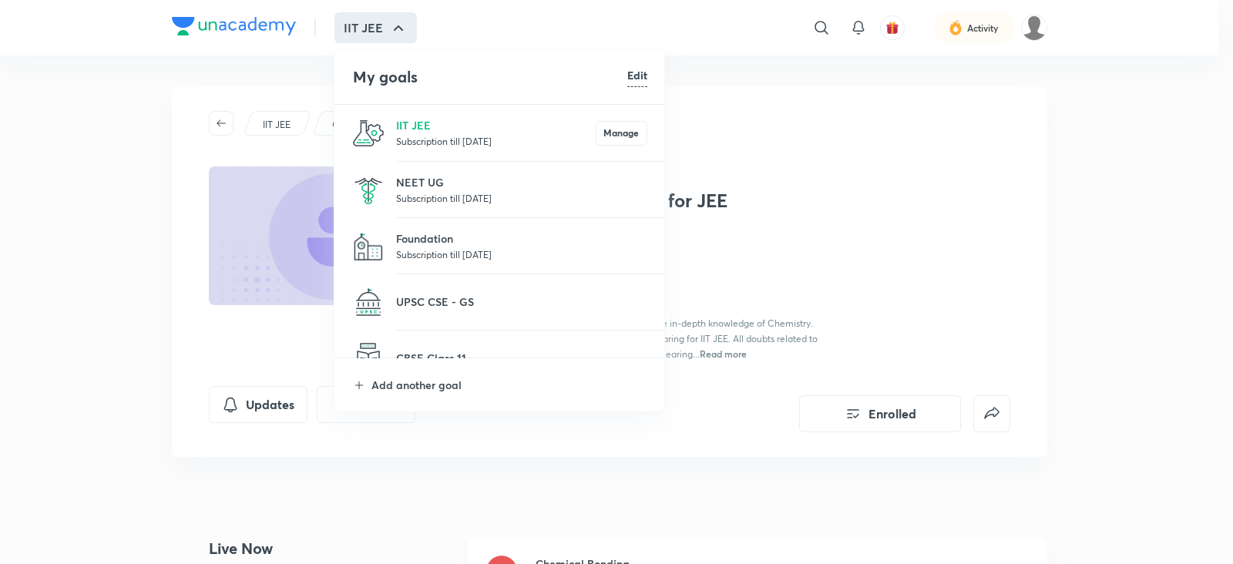
click at [477, 146] on p "Subscription till [DATE]" at bounding box center [496, 140] width 200 height 15
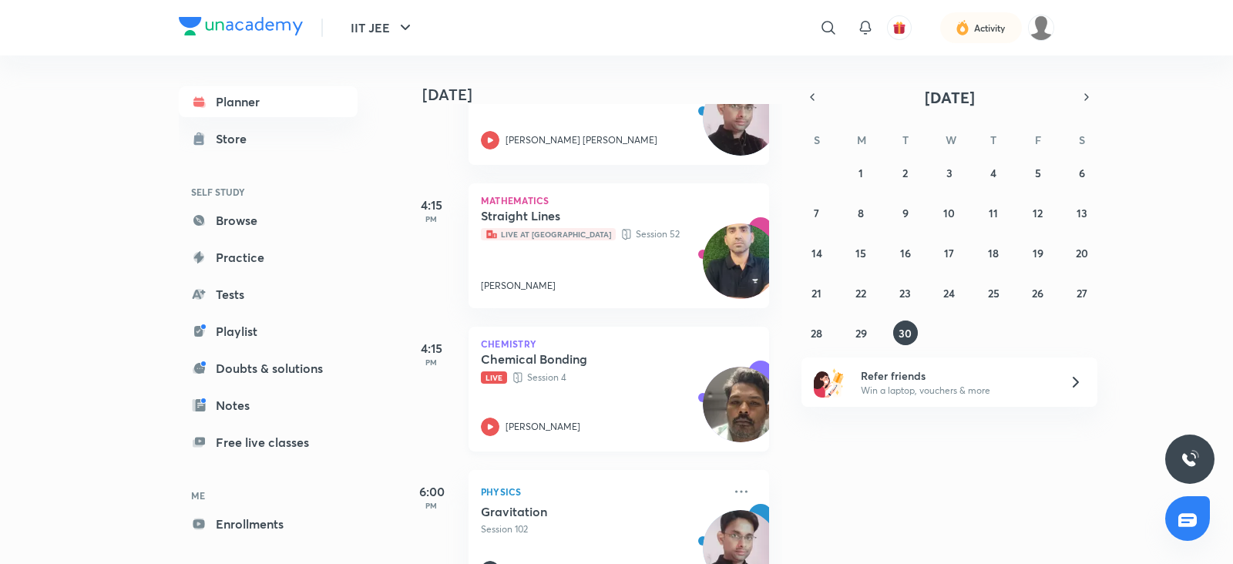
scroll to position [585, 0]
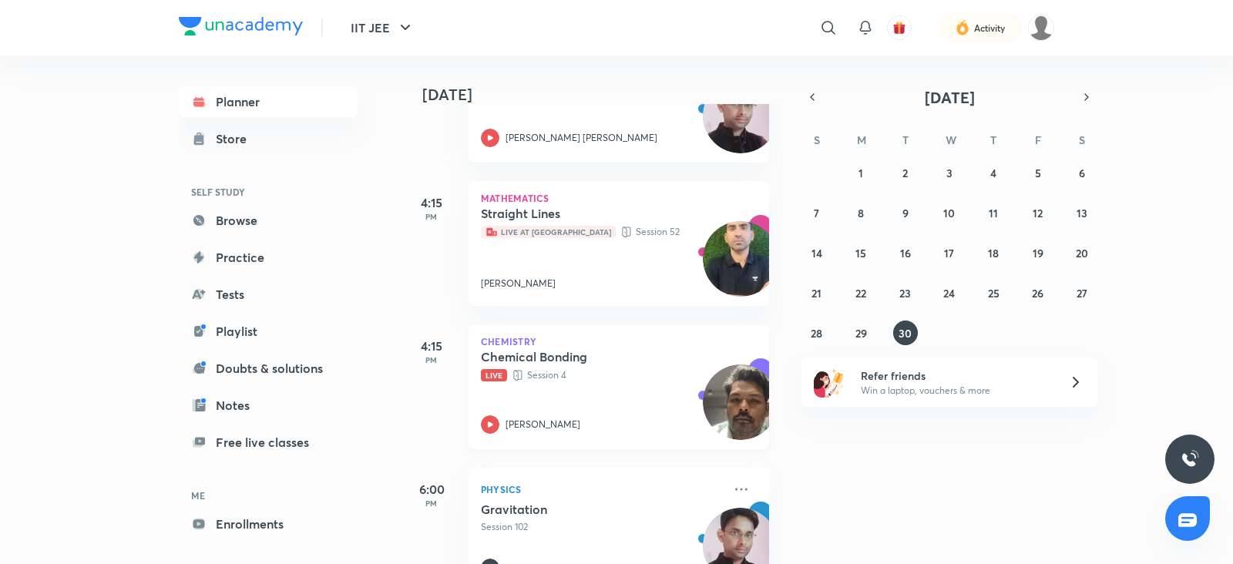
click at [487, 421] on icon at bounding box center [490, 424] width 18 height 18
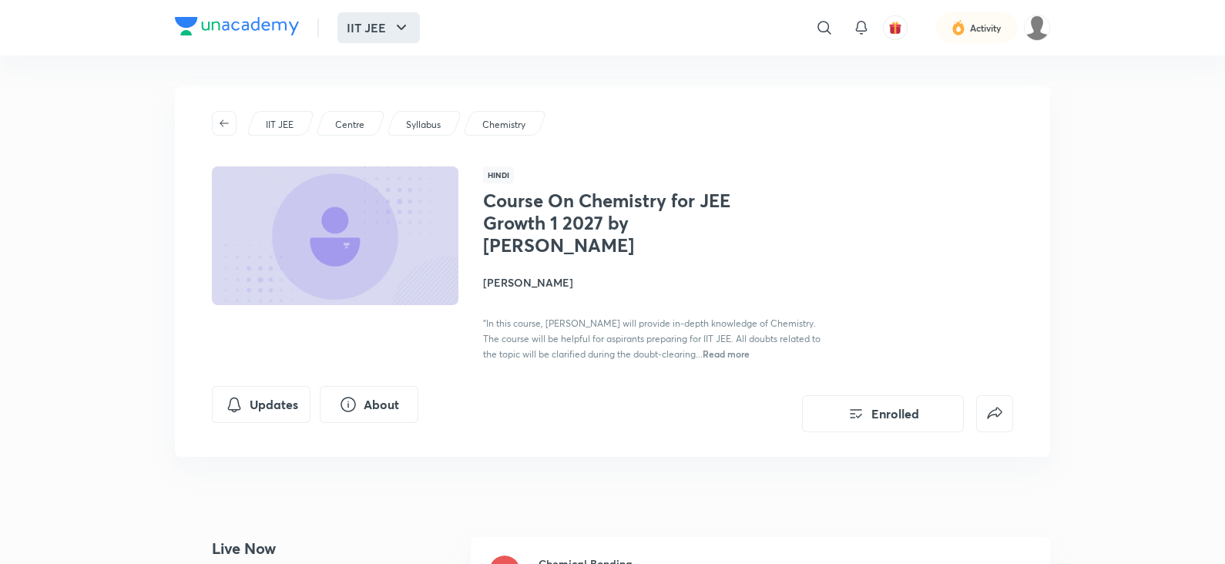
click at [389, 25] on button "IIT JEE" at bounding box center [378, 27] width 82 height 31
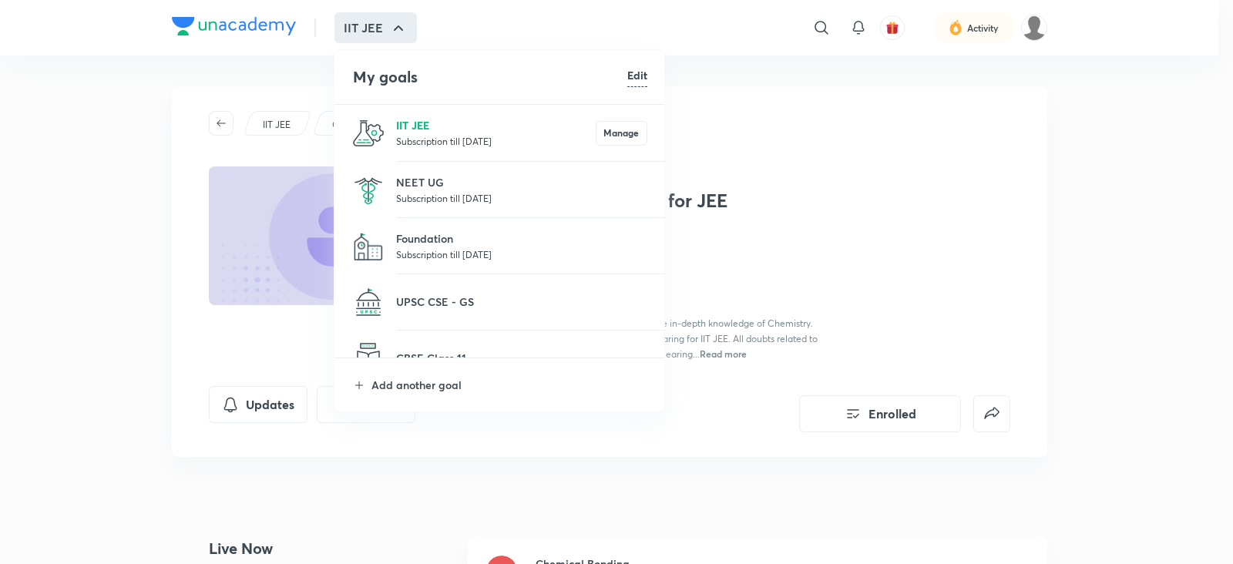
click at [423, 127] on p "IIT JEE" at bounding box center [496, 125] width 200 height 16
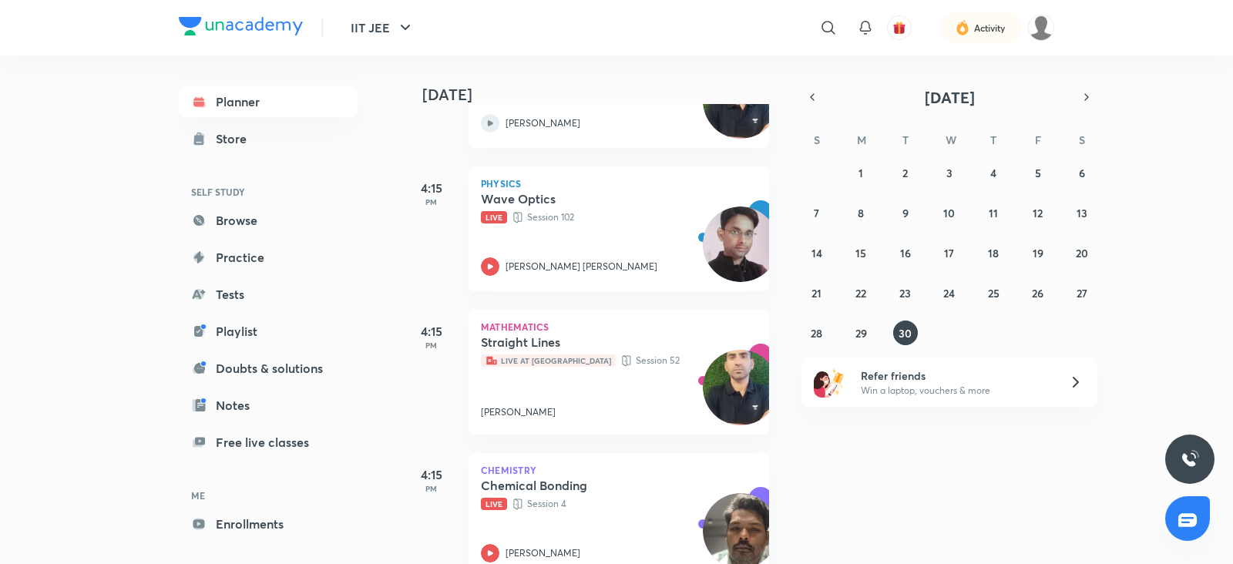
scroll to position [621, 0]
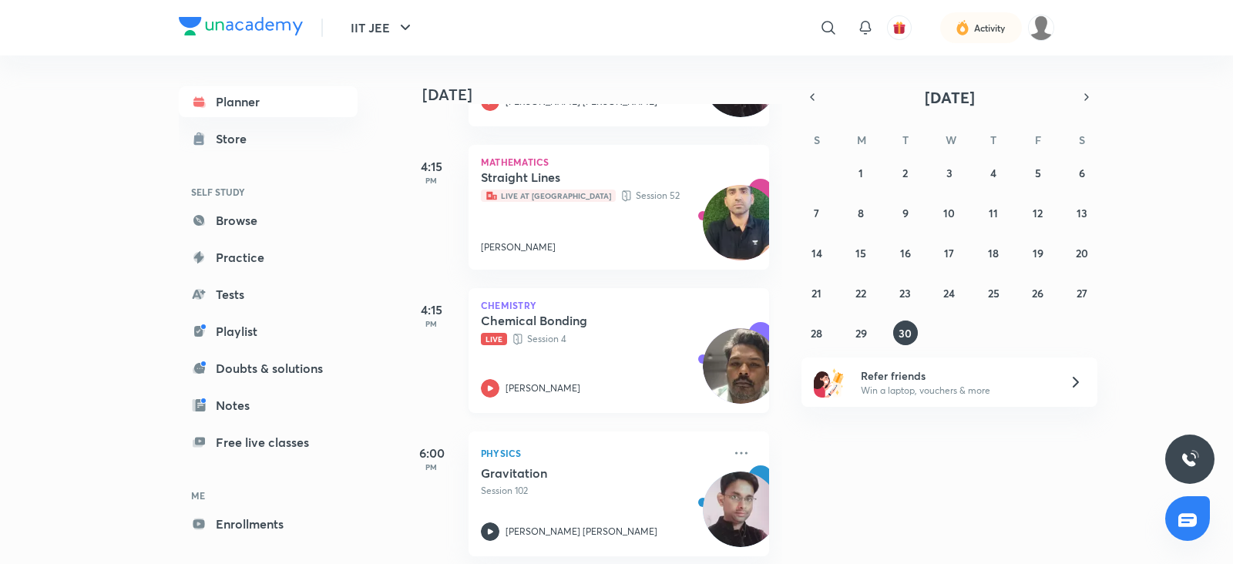
click at [492, 390] on icon at bounding box center [490, 388] width 18 height 18
